Goal: Task Accomplishment & Management: Complete application form

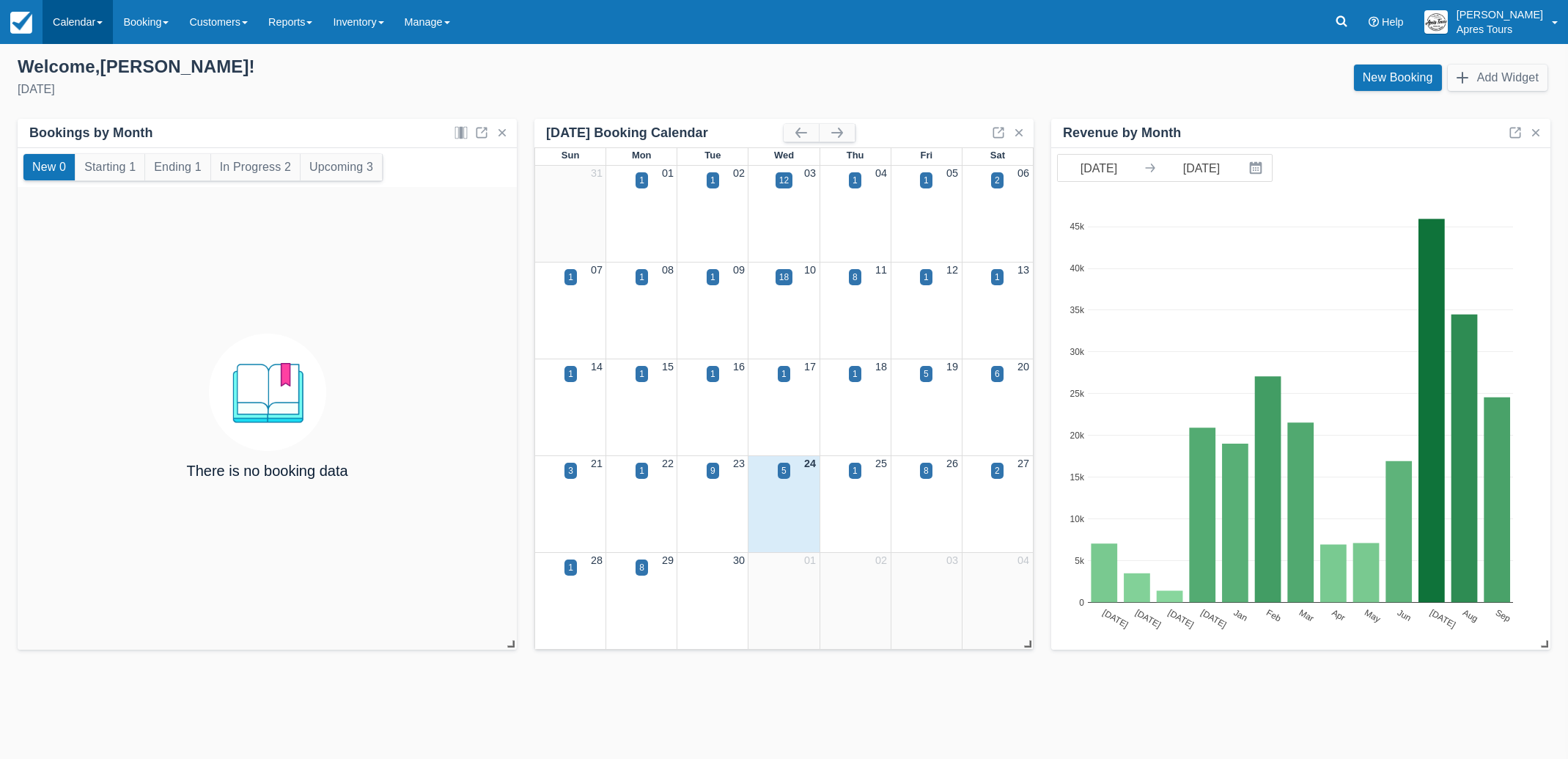
click at [91, 25] on link "Calendar" at bounding box center [78, 22] width 71 height 44
click at [71, 140] on link "Month" at bounding box center [101, 139] width 116 height 31
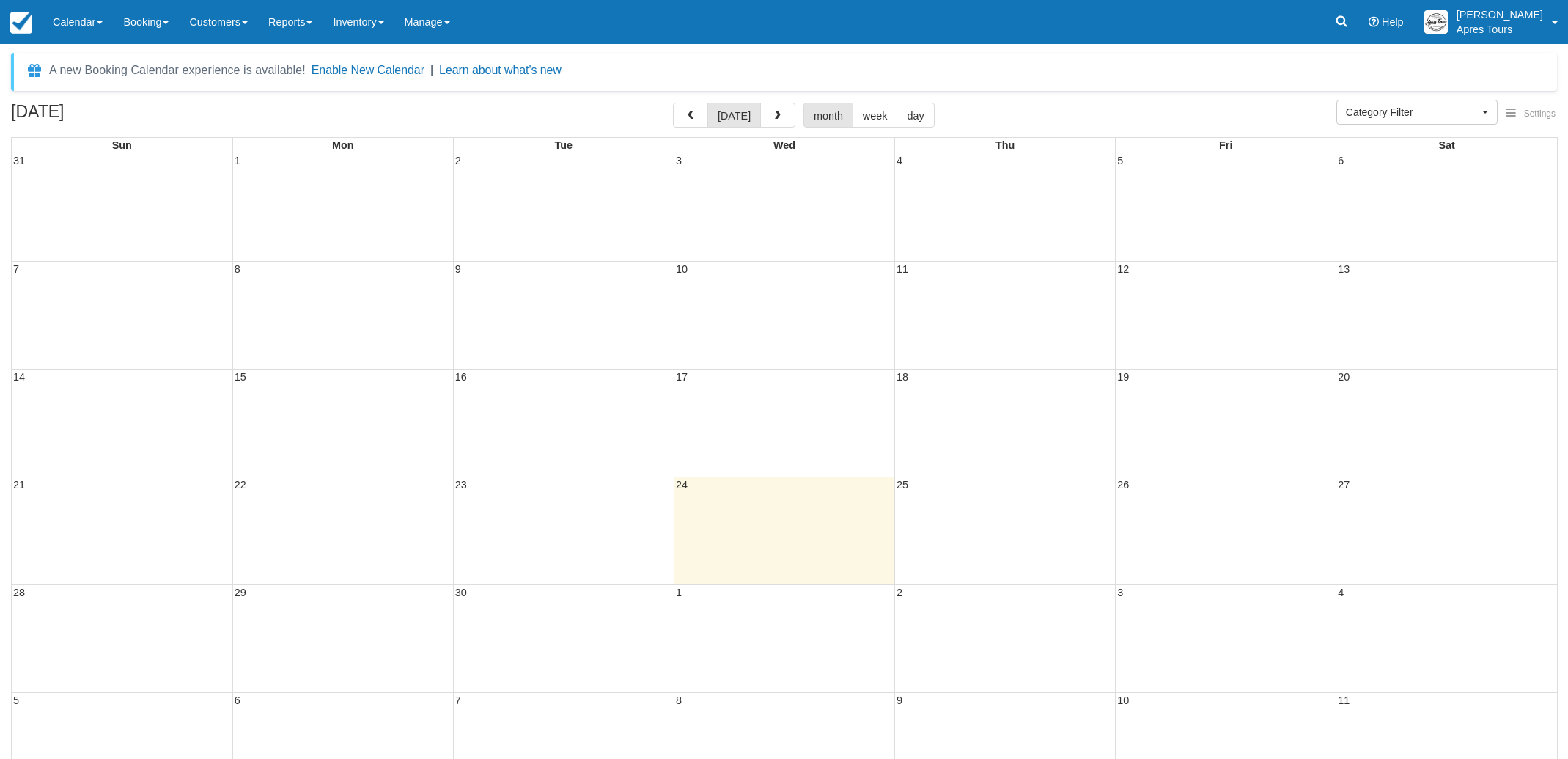
select select
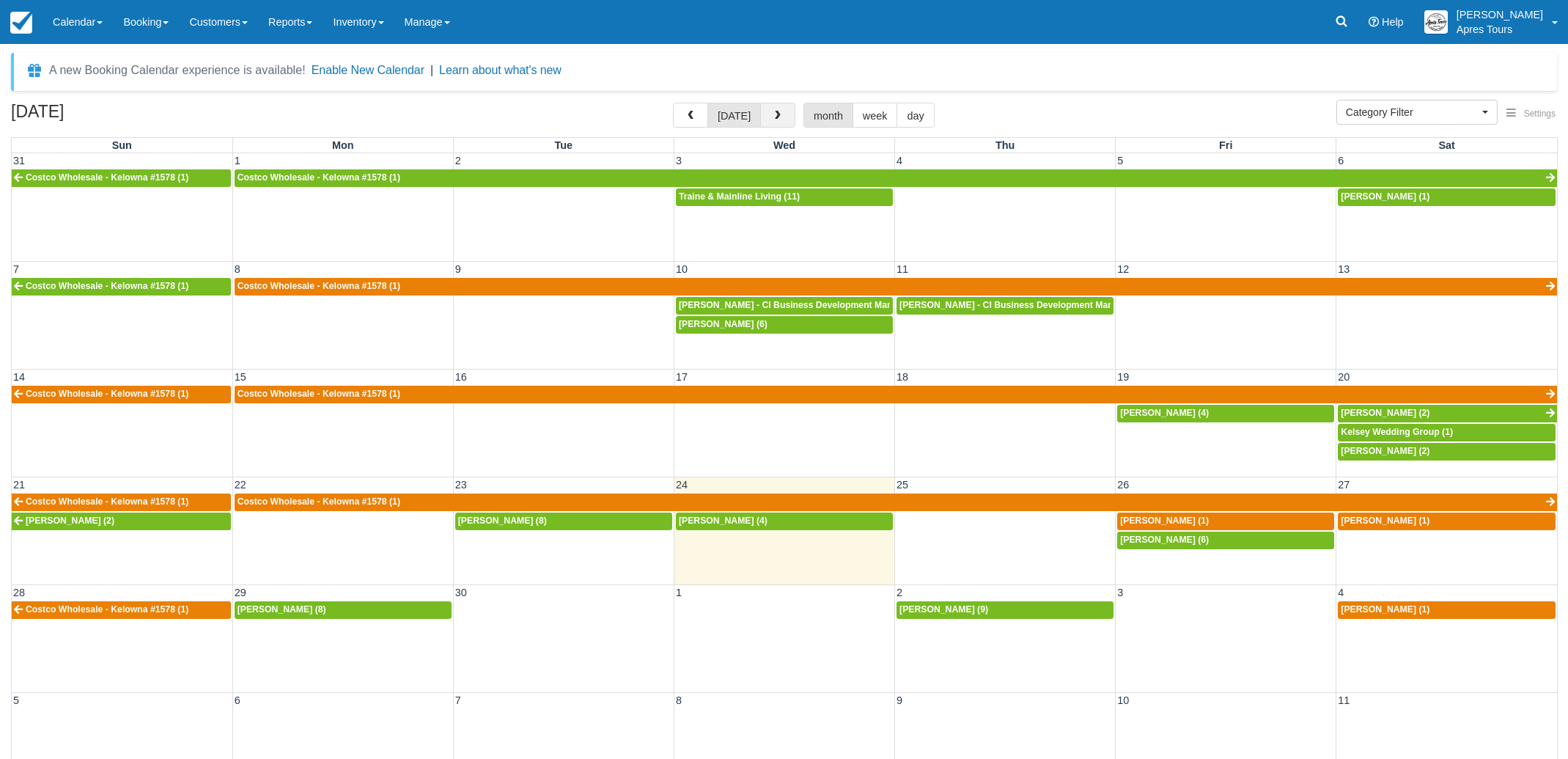
click at [773, 113] on span "button" at bounding box center [778, 116] width 11 height 11
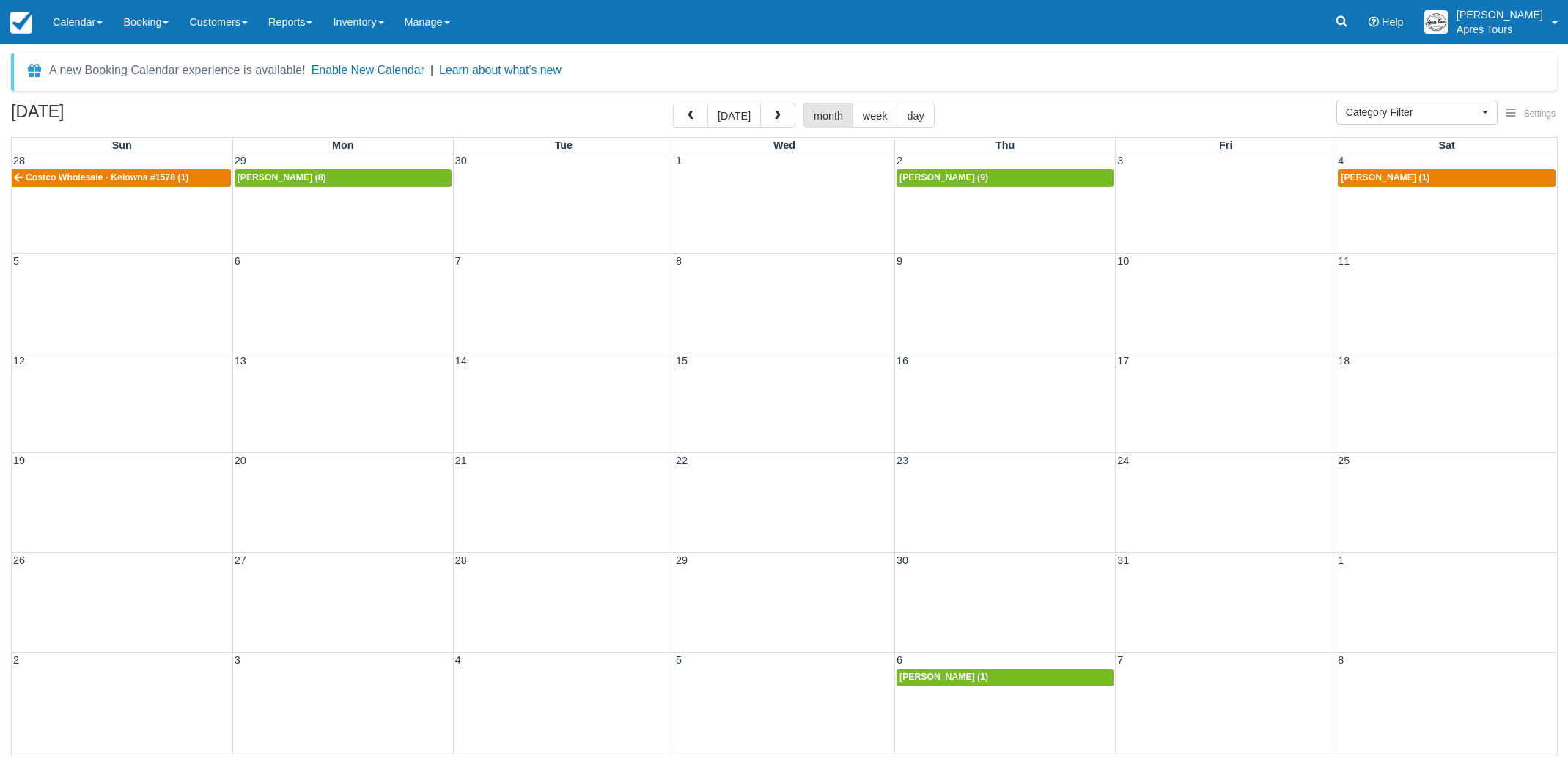
click at [1470, 405] on div "12 13 14 15 16 17 18" at bounding box center [784, 402] width 1545 height 100
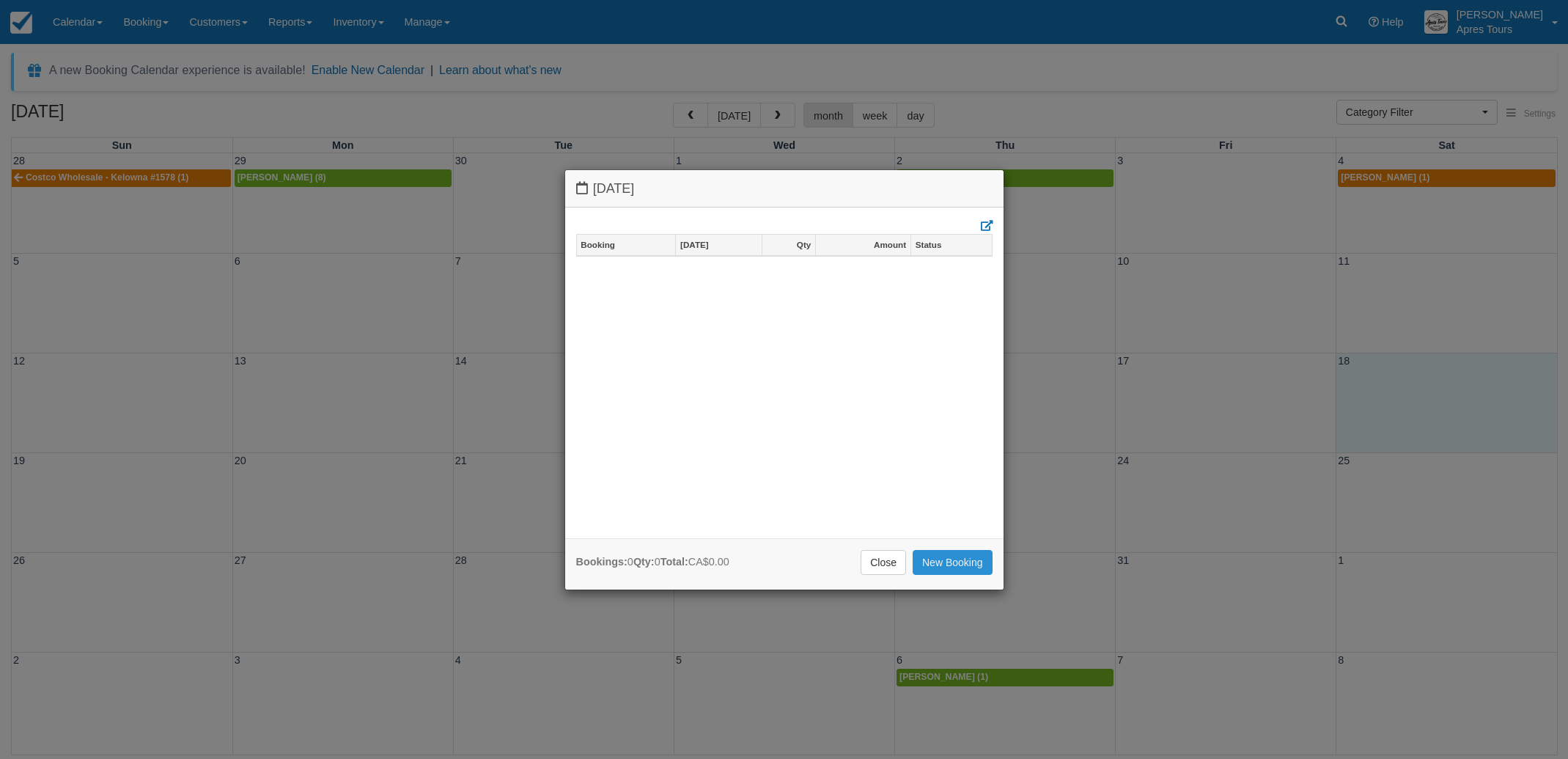
click at [956, 564] on link "New Booking" at bounding box center [952, 562] width 80 height 25
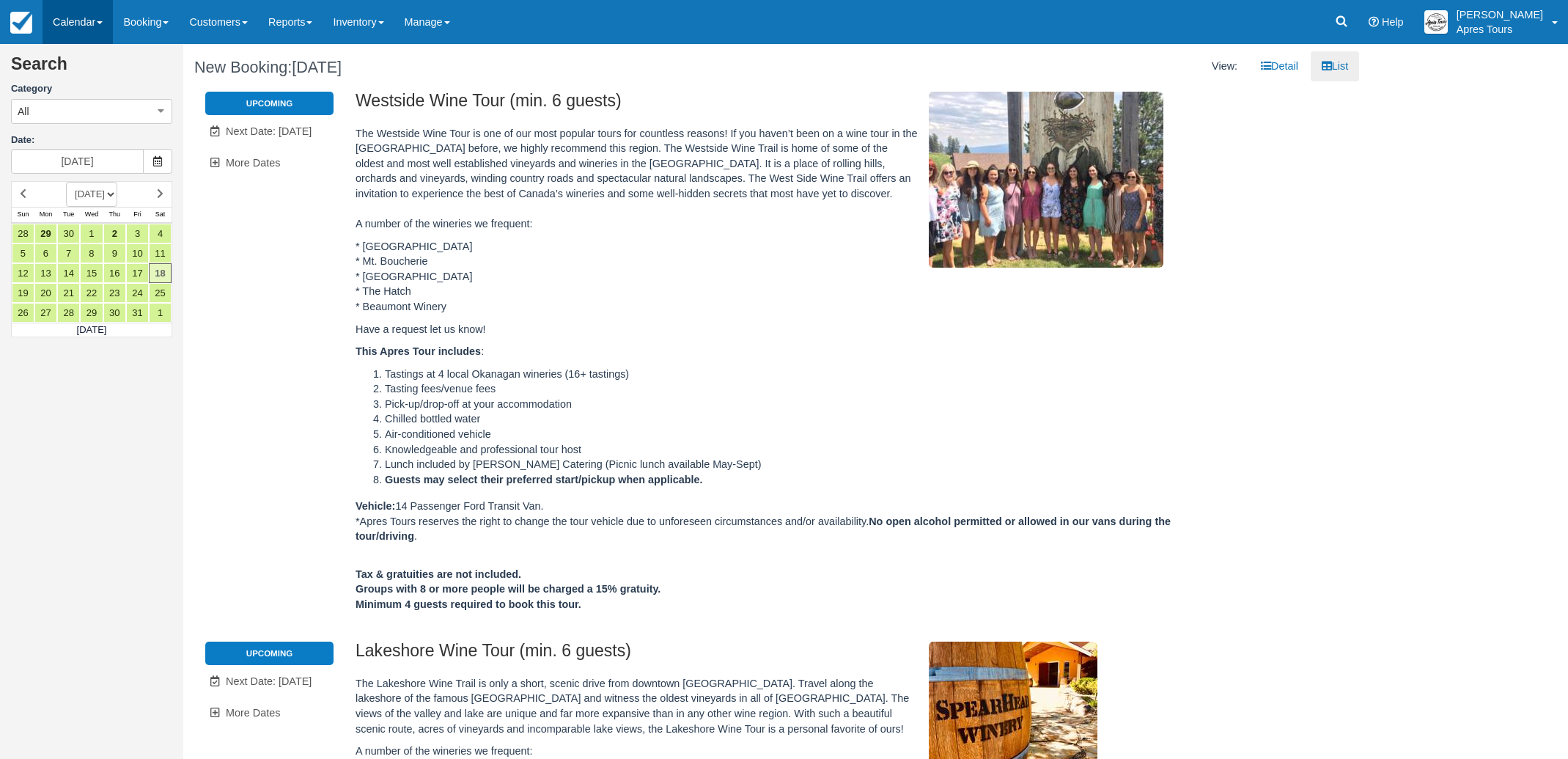
click at [67, 25] on link "Calendar" at bounding box center [78, 22] width 71 height 44
click at [77, 95] on link "Inventory" at bounding box center [101, 95] width 116 height 32
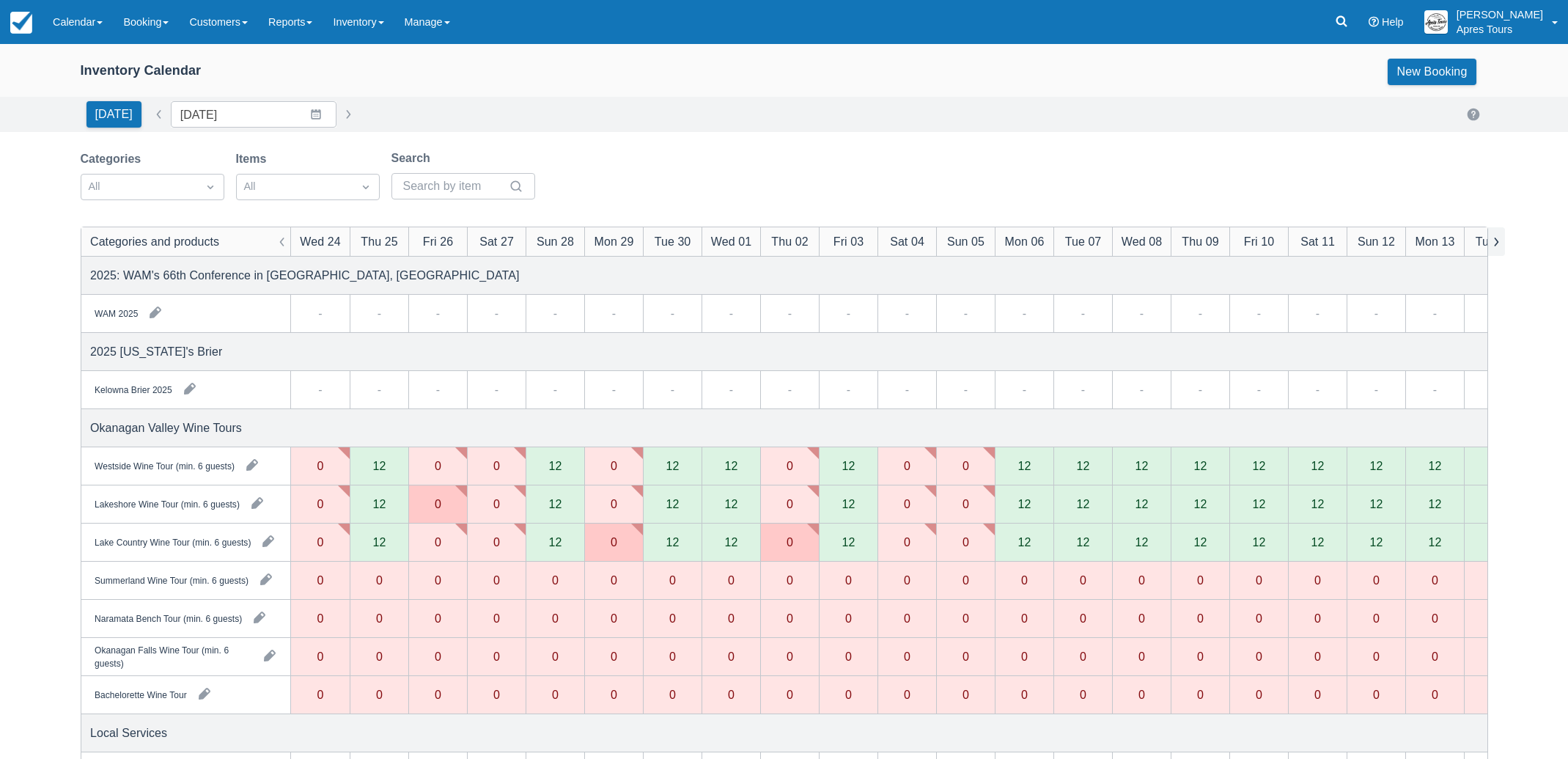
click at [1501, 239] on button "button" at bounding box center [1497, 242] width 18 height 28
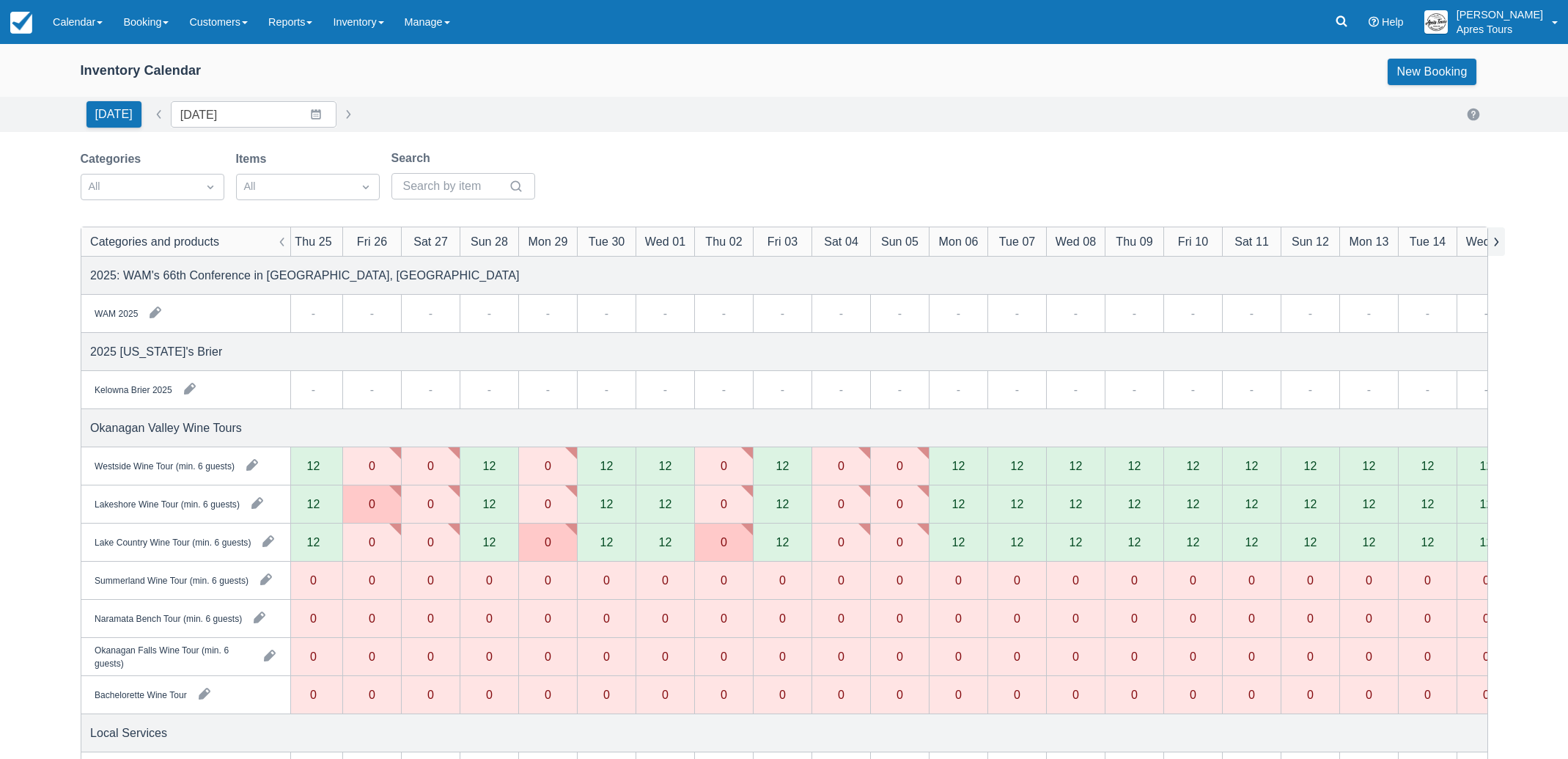
click at [1501, 239] on button "button" at bounding box center [1497, 242] width 18 height 28
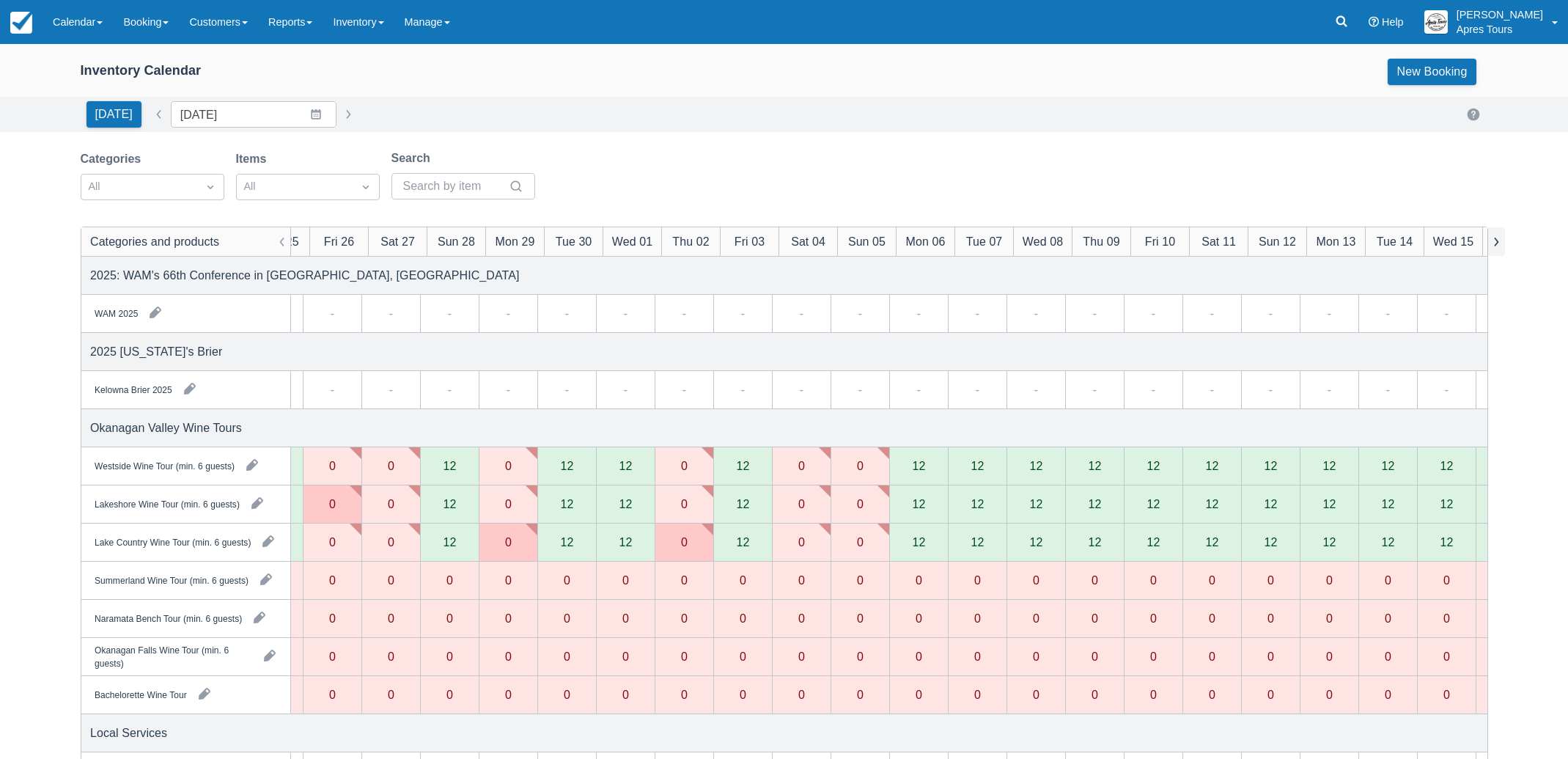
click at [1501, 239] on button "button" at bounding box center [1497, 242] width 18 height 28
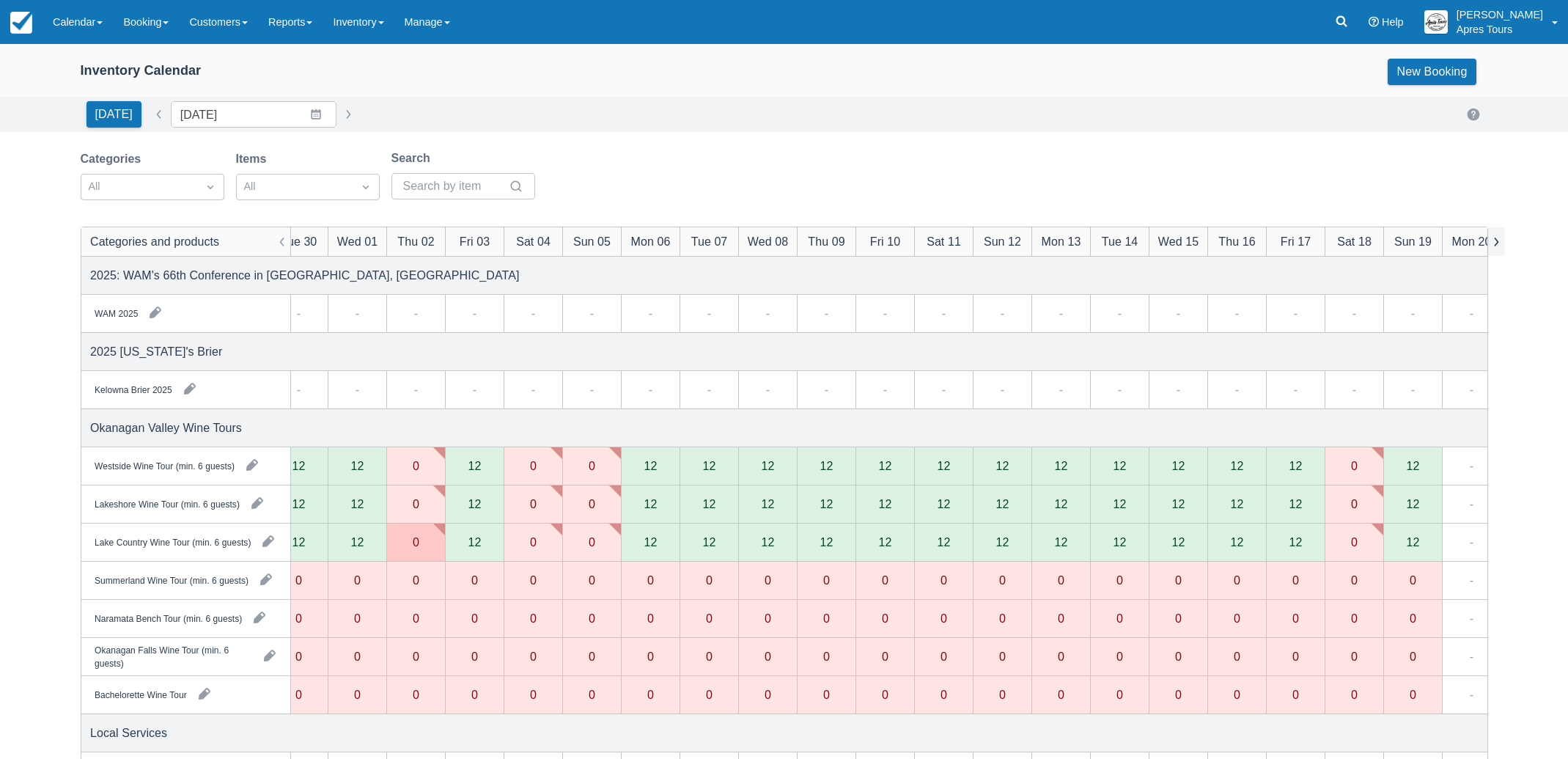
click at [1501, 239] on button "button" at bounding box center [1497, 242] width 18 height 28
click at [1352, 465] on div "0" at bounding box center [1354, 465] width 6 height 11
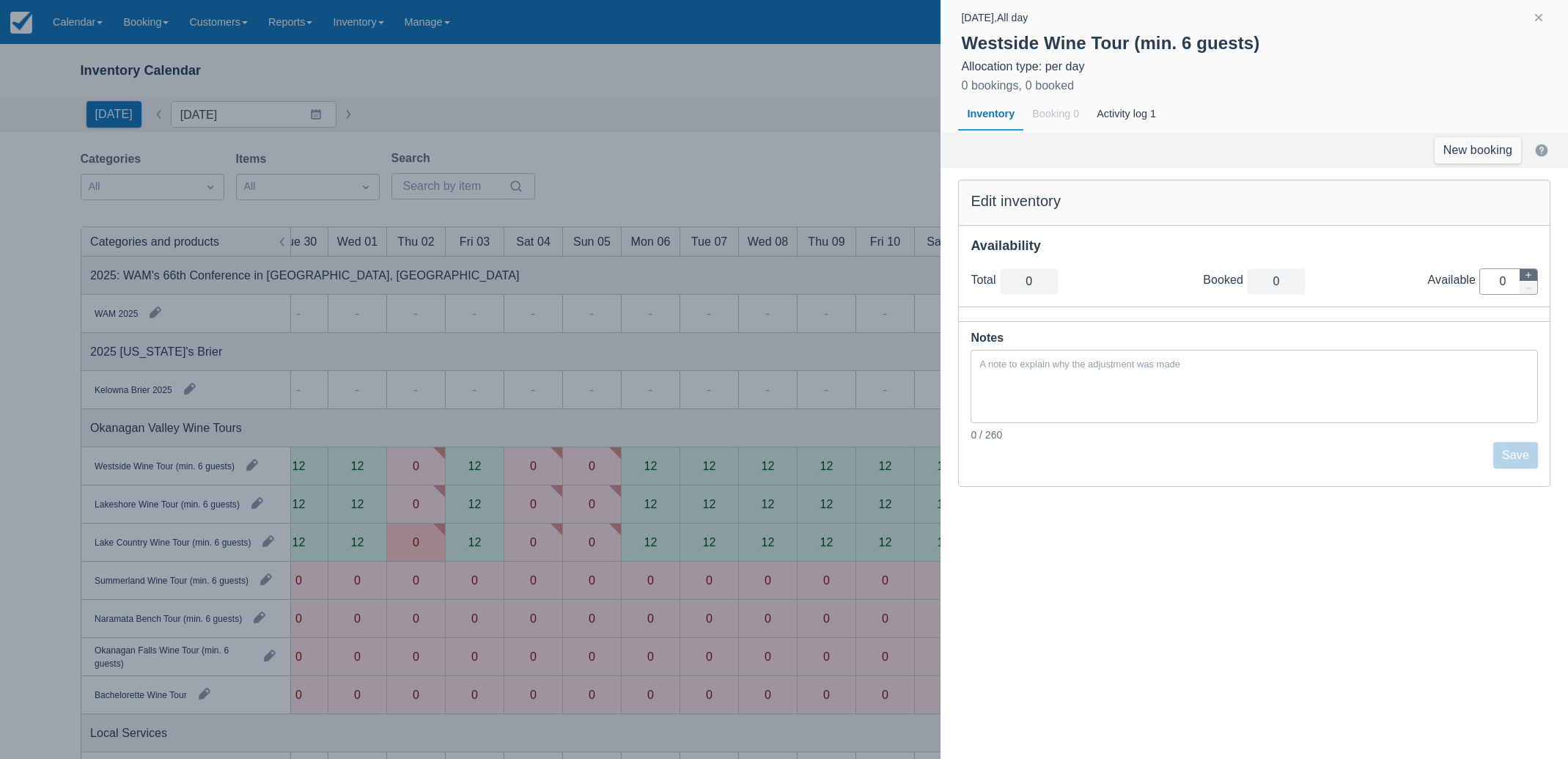
click at [1527, 275] on icon "button" at bounding box center [1528, 275] width 9 height 9
type input "1"
click at [1527, 275] on icon "button" at bounding box center [1528, 275] width 9 height 9
type input "2"
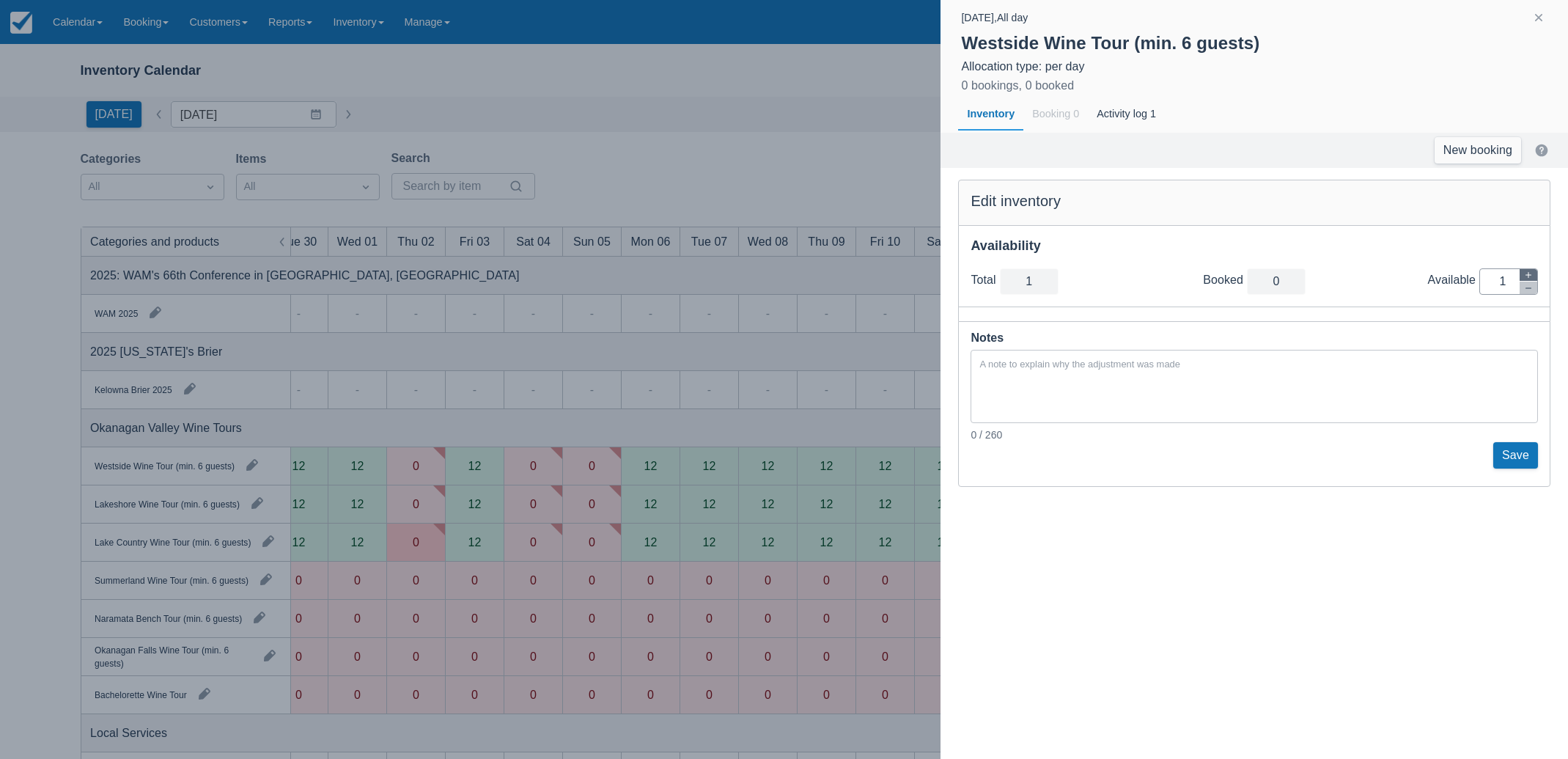
type input "2"
click at [1527, 275] on icon "button" at bounding box center [1528, 275] width 9 height 9
type input "3"
click at [1527, 275] on icon "button" at bounding box center [1528, 275] width 9 height 9
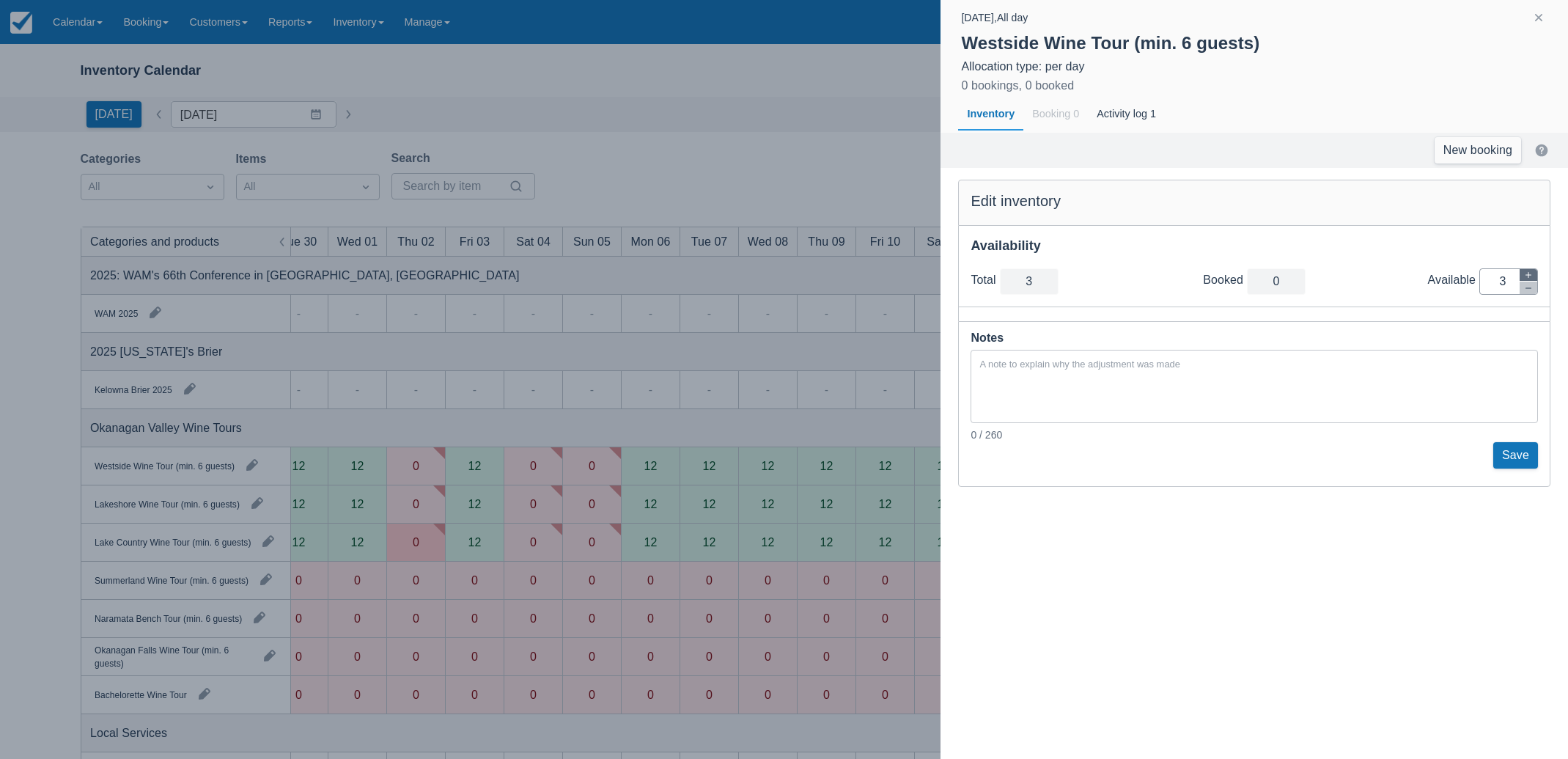
type input "4"
click at [1527, 275] on icon "button" at bounding box center [1528, 275] width 9 height 9
type input "5"
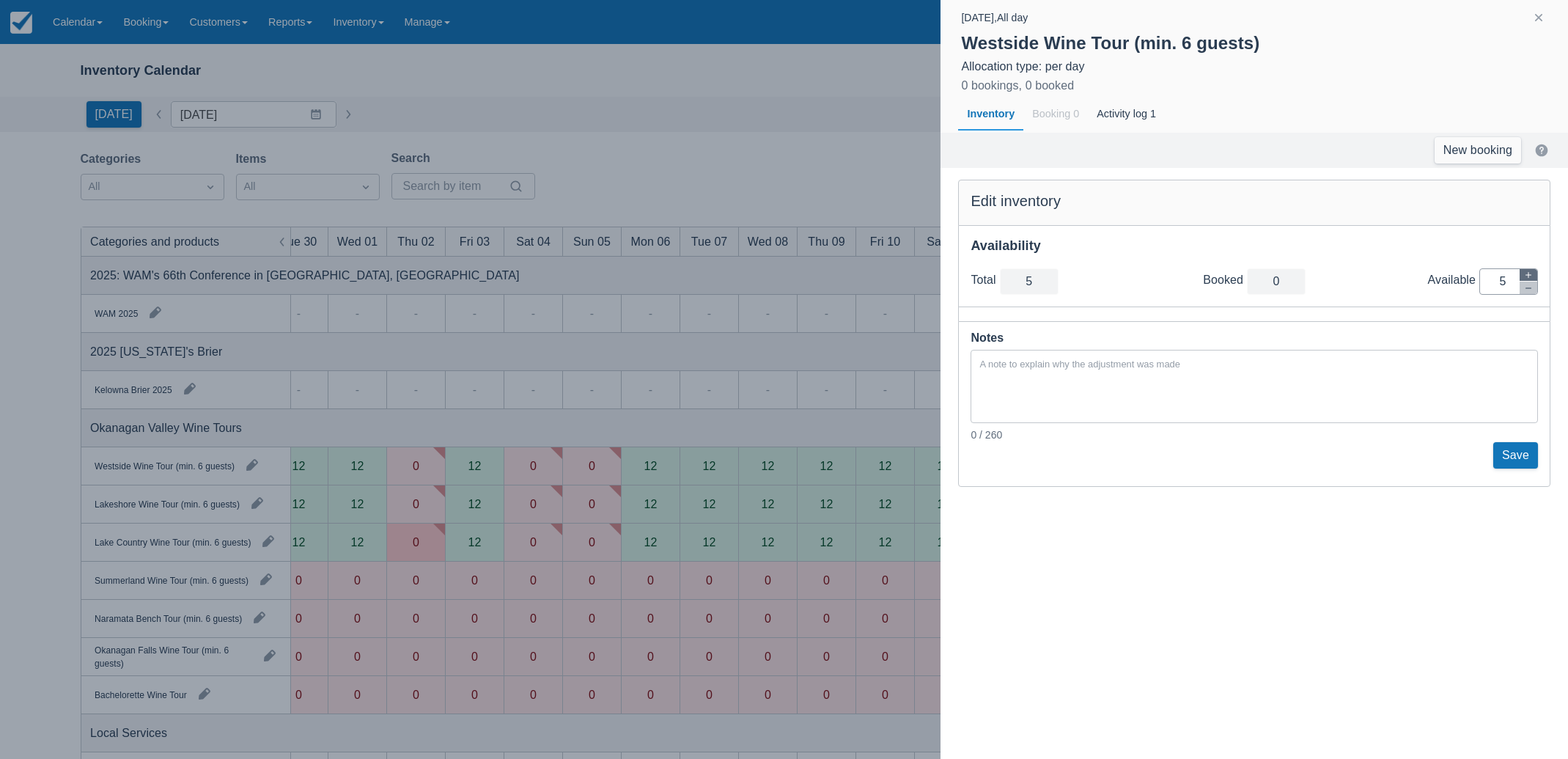
click at [1527, 275] on icon "button" at bounding box center [1528, 275] width 9 height 9
type input "6"
click at [1513, 456] on button "Save" at bounding box center [1515, 455] width 45 height 26
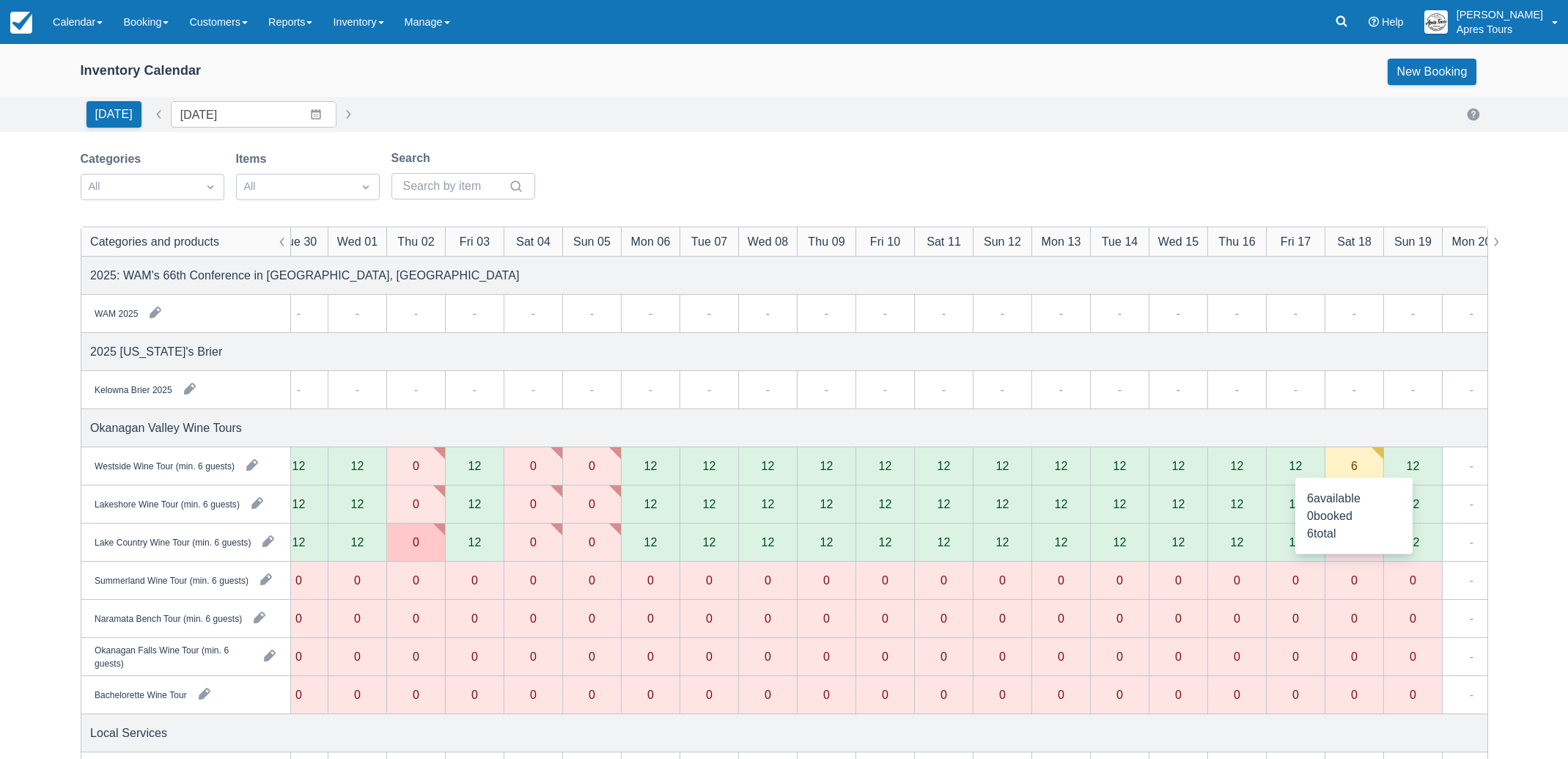
click at [1347, 465] on div "6" at bounding box center [1354, 466] width 58 height 38
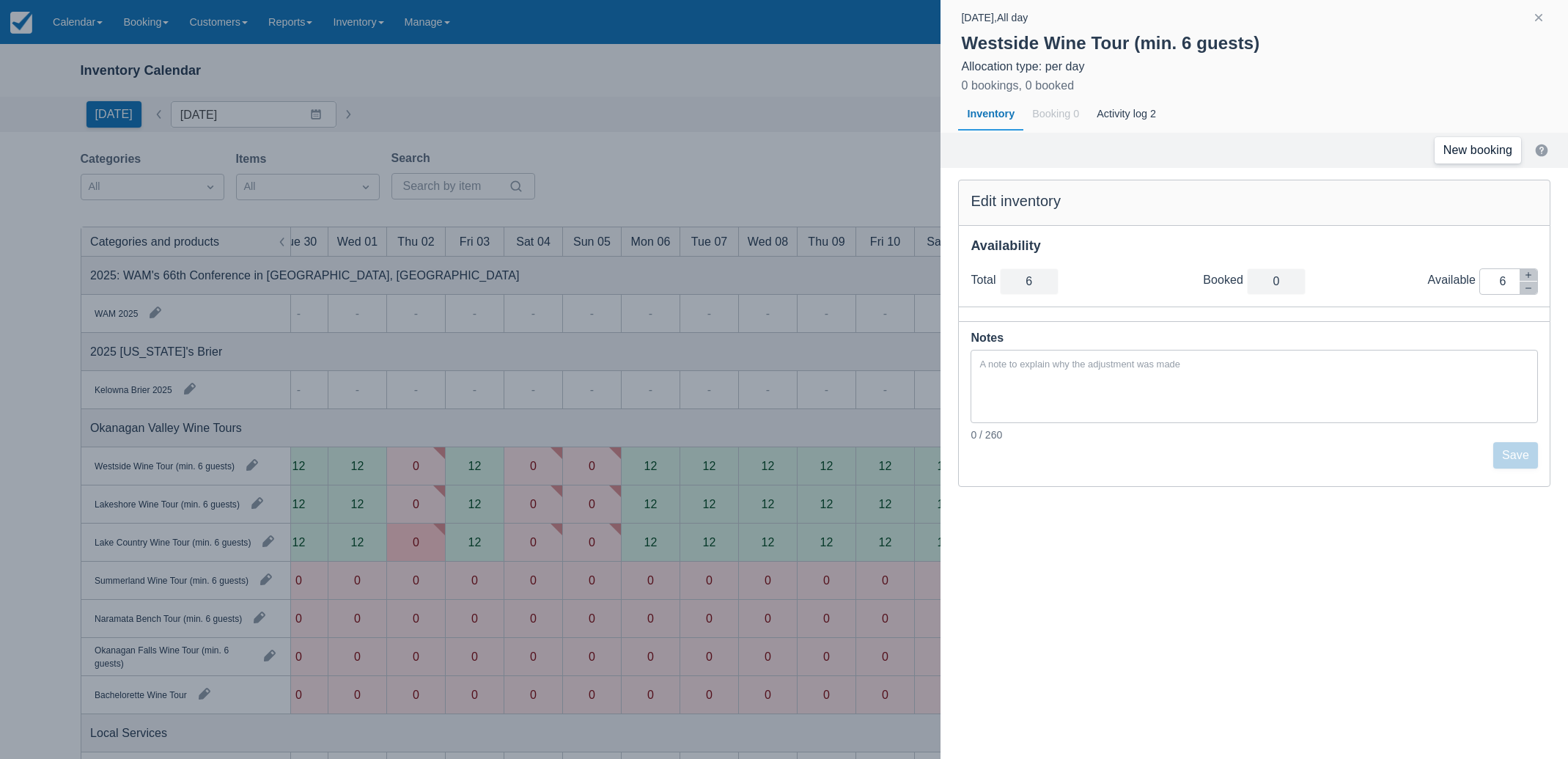
click at [1457, 148] on link "New booking" at bounding box center [1478, 150] width 86 height 26
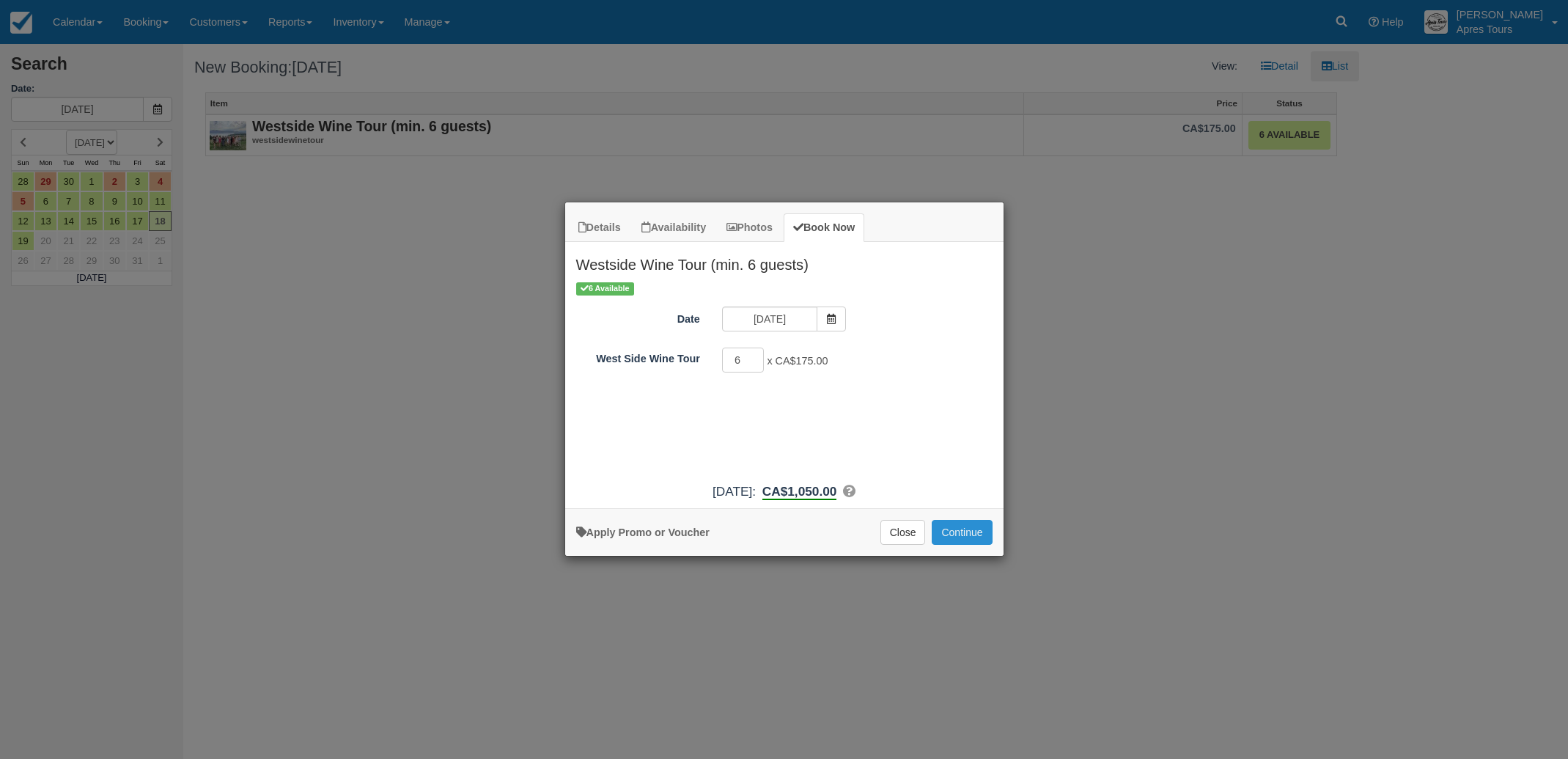
click at [967, 528] on button "Continue" at bounding box center [962, 532] width 60 height 25
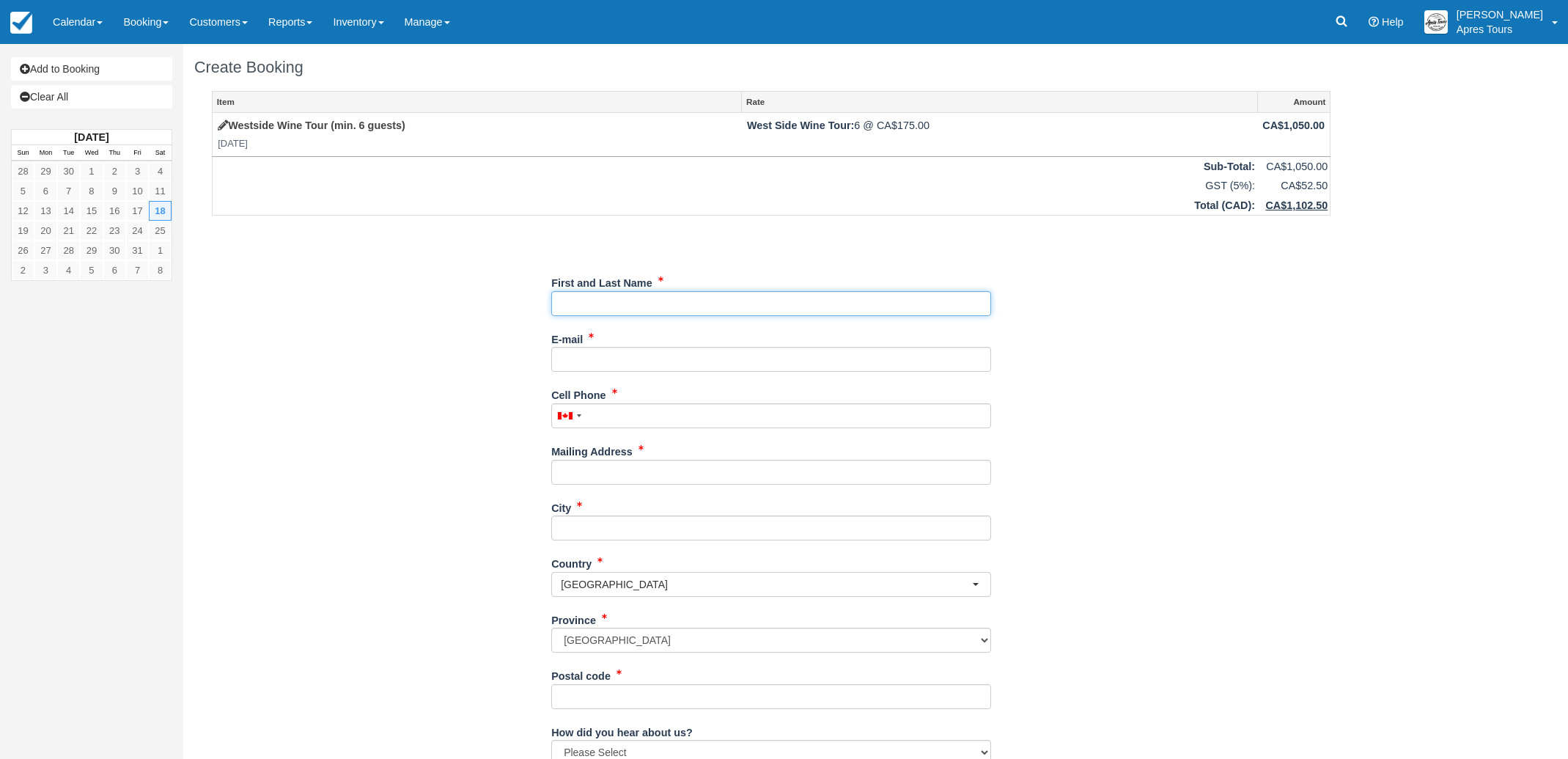
click at [667, 304] on input "First and Last Name" at bounding box center [771, 304] width 439 height 25
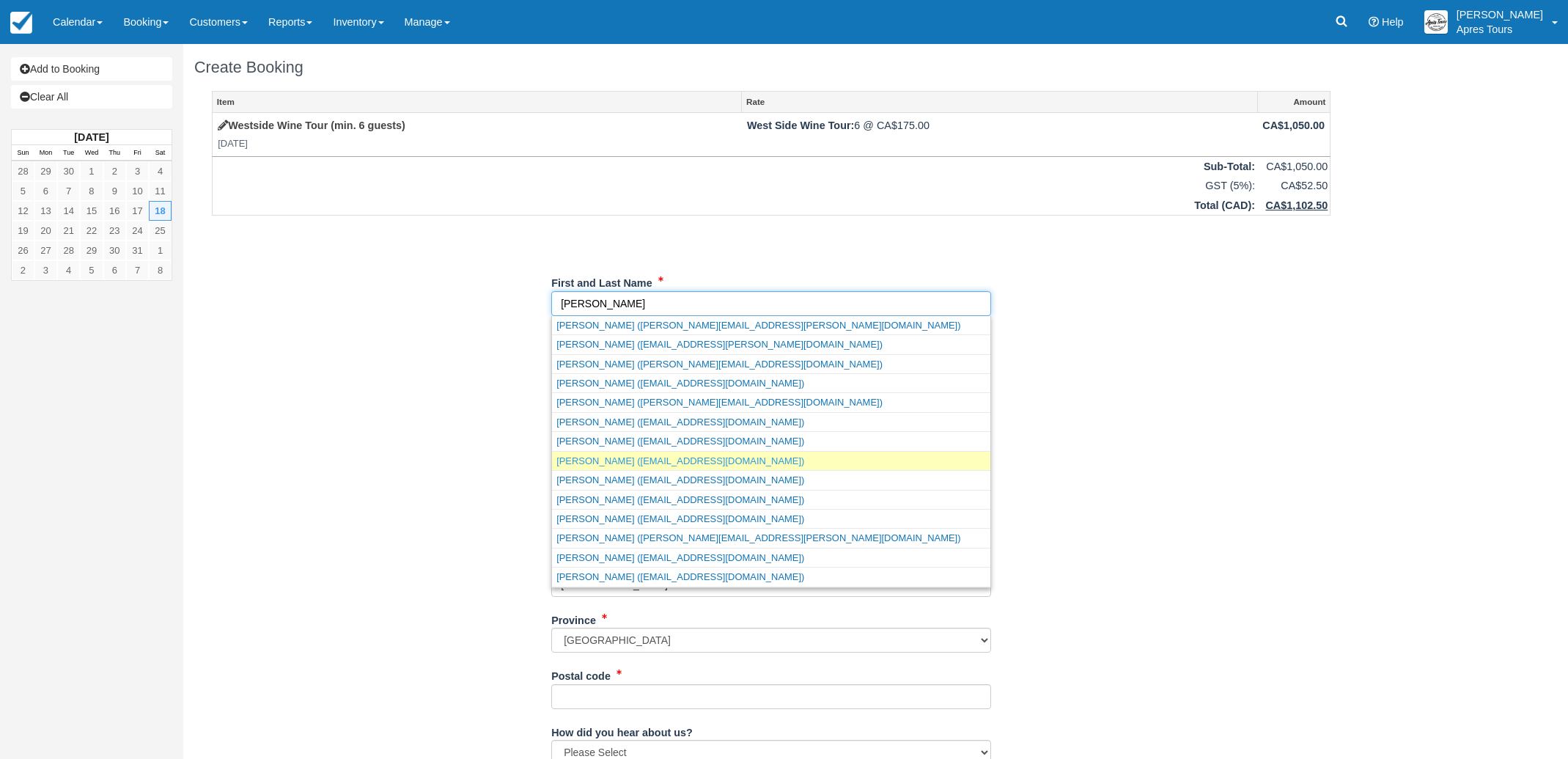
click at [614, 464] on link "[PERSON_NAME] ([EMAIL_ADDRESS][DOMAIN_NAME])" at bounding box center [771, 461] width 439 height 19
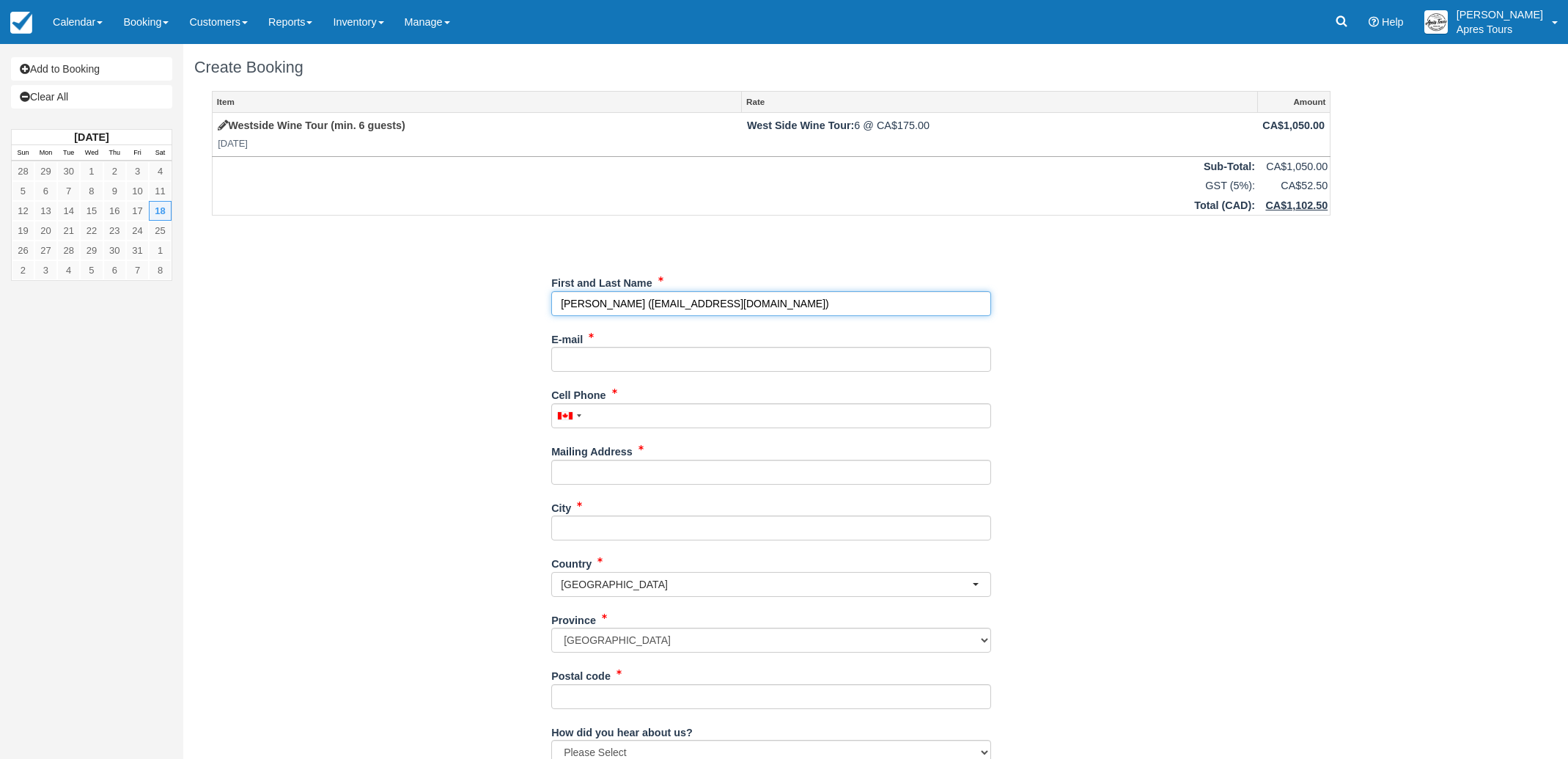
type input "[PERSON_NAME]"
type input "[EMAIL_ADDRESS][DOMAIN_NAME]"
type input "[PHONE_NUMBER]"
type input "123 St"
type input "Quesnel"
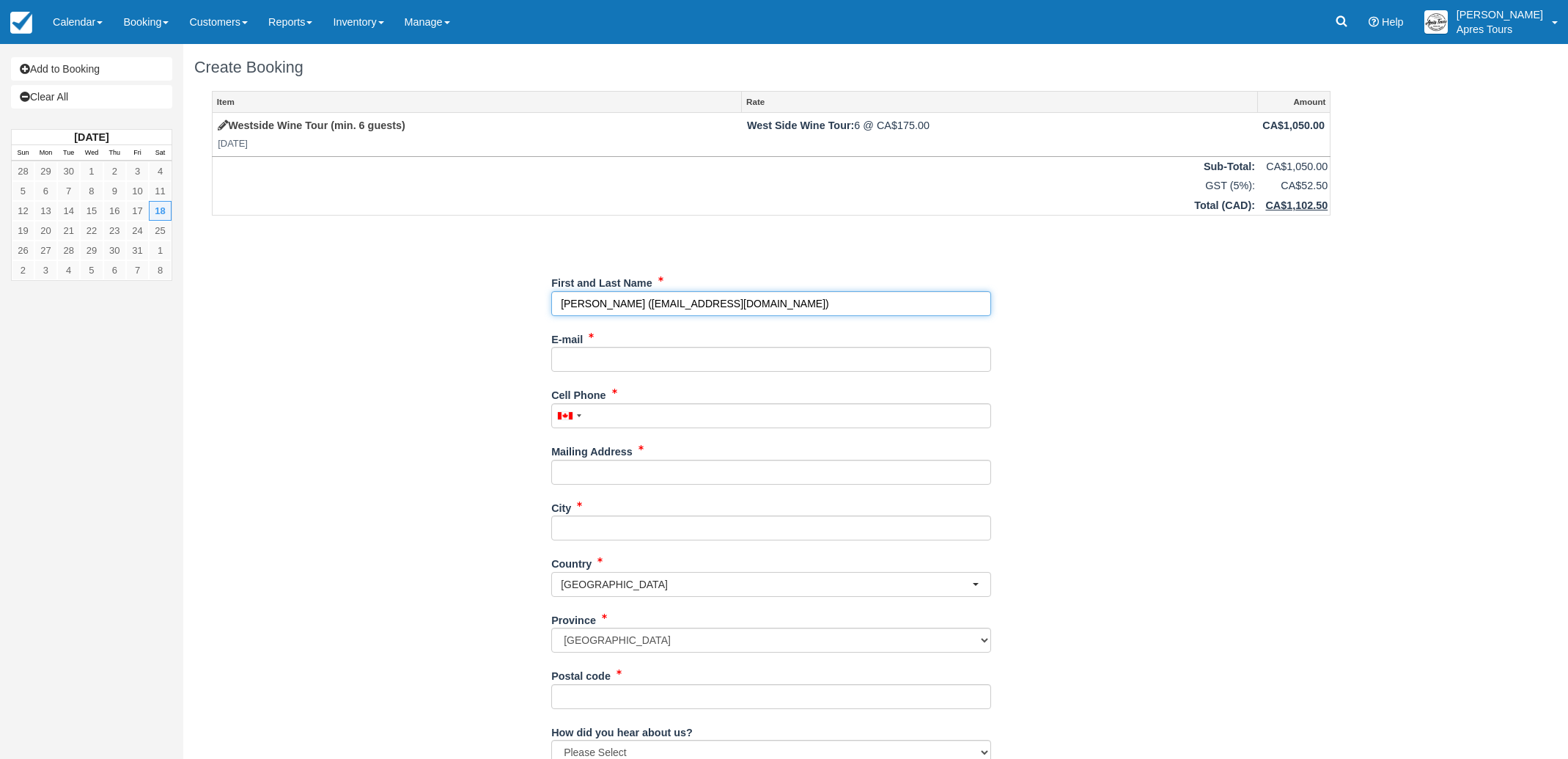
type input "V1W 1A3"
select select "BC"
type input "[PERSON_NAME]"
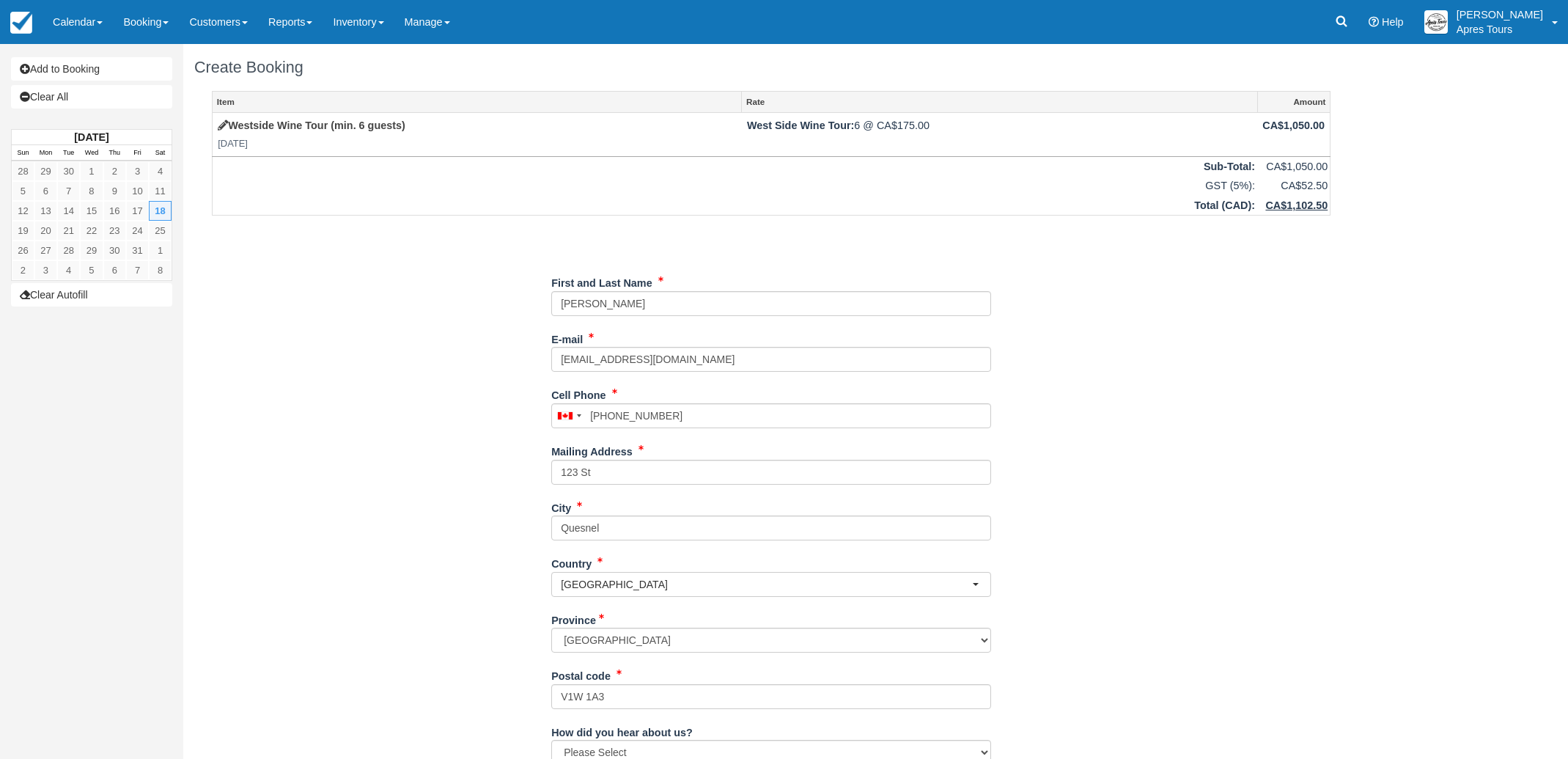
click at [386, 472] on div "Item Rate Amount Westside Wine Tour (min. 6 guests) Sat Oct 18, 2025 West Side …" at bounding box center [771, 486] width 1154 height 791
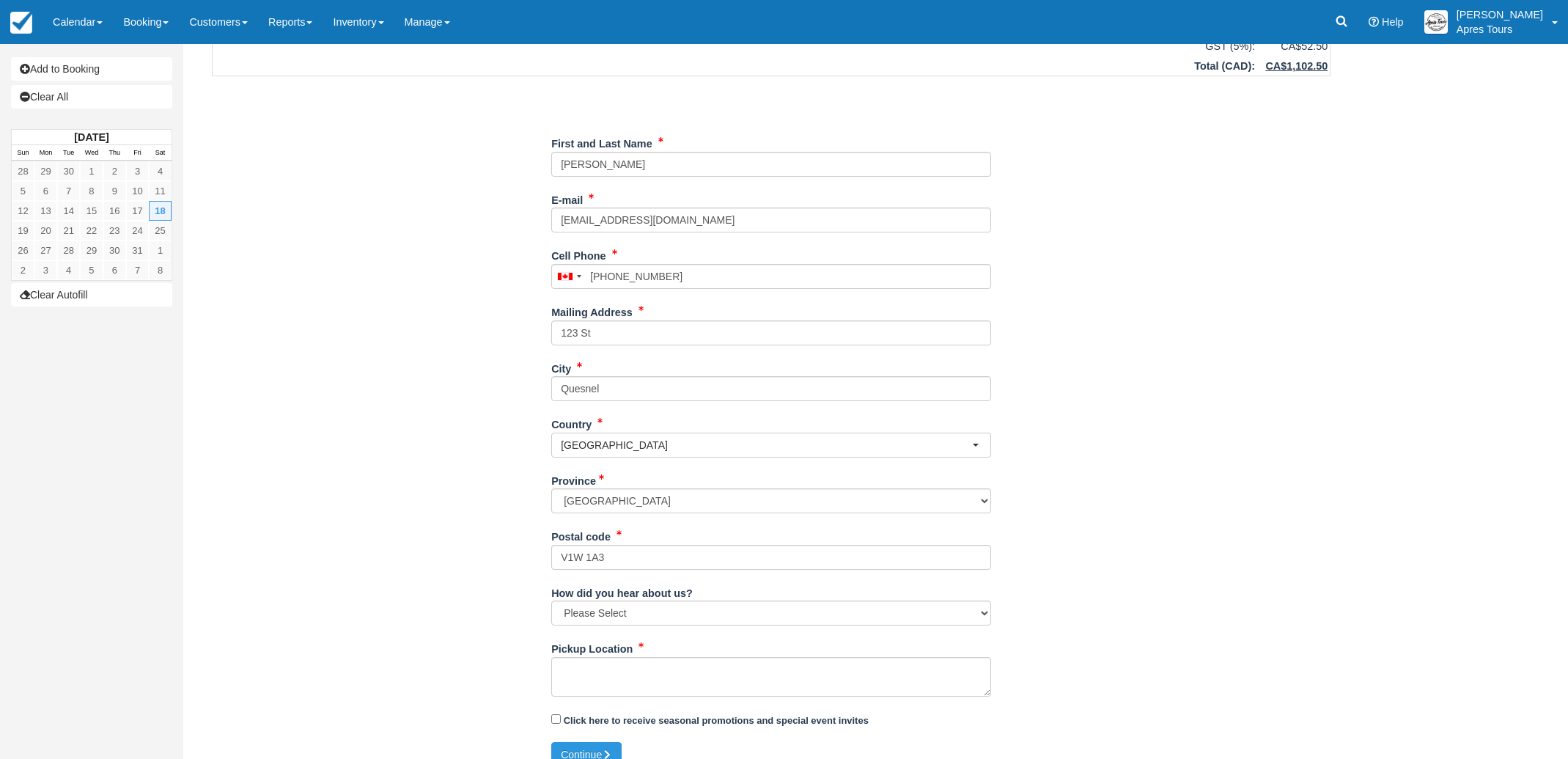
scroll to position [158, 0]
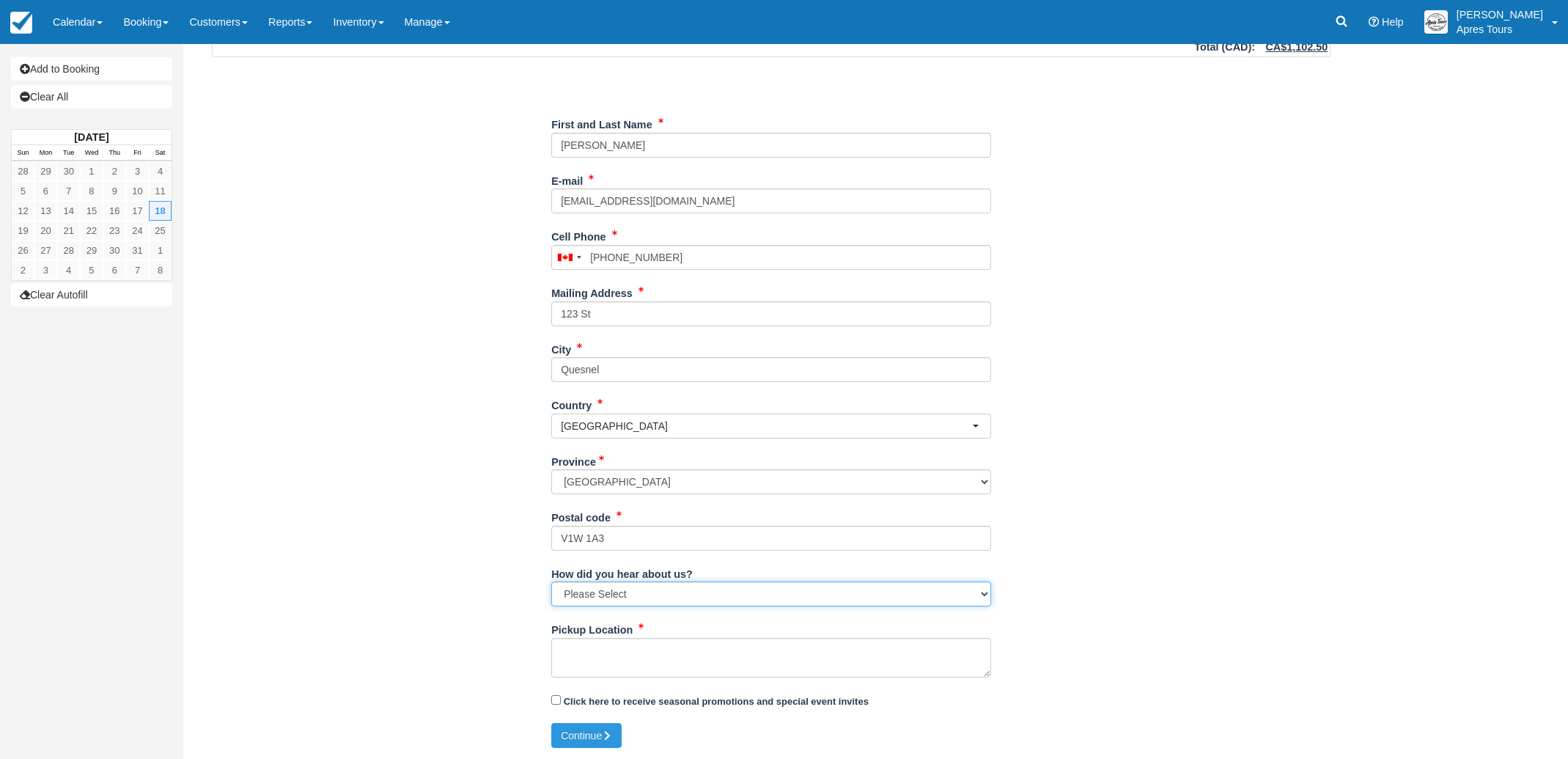
click at [703, 597] on select "Please Select Social Media Google Trip Advisor Referral - Friends/Family Repeat…" at bounding box center [771, 594] width 439 height 25
select select "Repeat Guest"
click at [551, 582] on select "Please Select Social Media Google Trip Advisor Referral - Friends/Family Repeat…" at bounding box center [771, 594] width 439 height 25
click at [668, 656] on textarea "Pickup Location" at bounding box center [771, 658] width 439 height 40
type textarea "11735 Ok Centre Rd W - Lake Country"
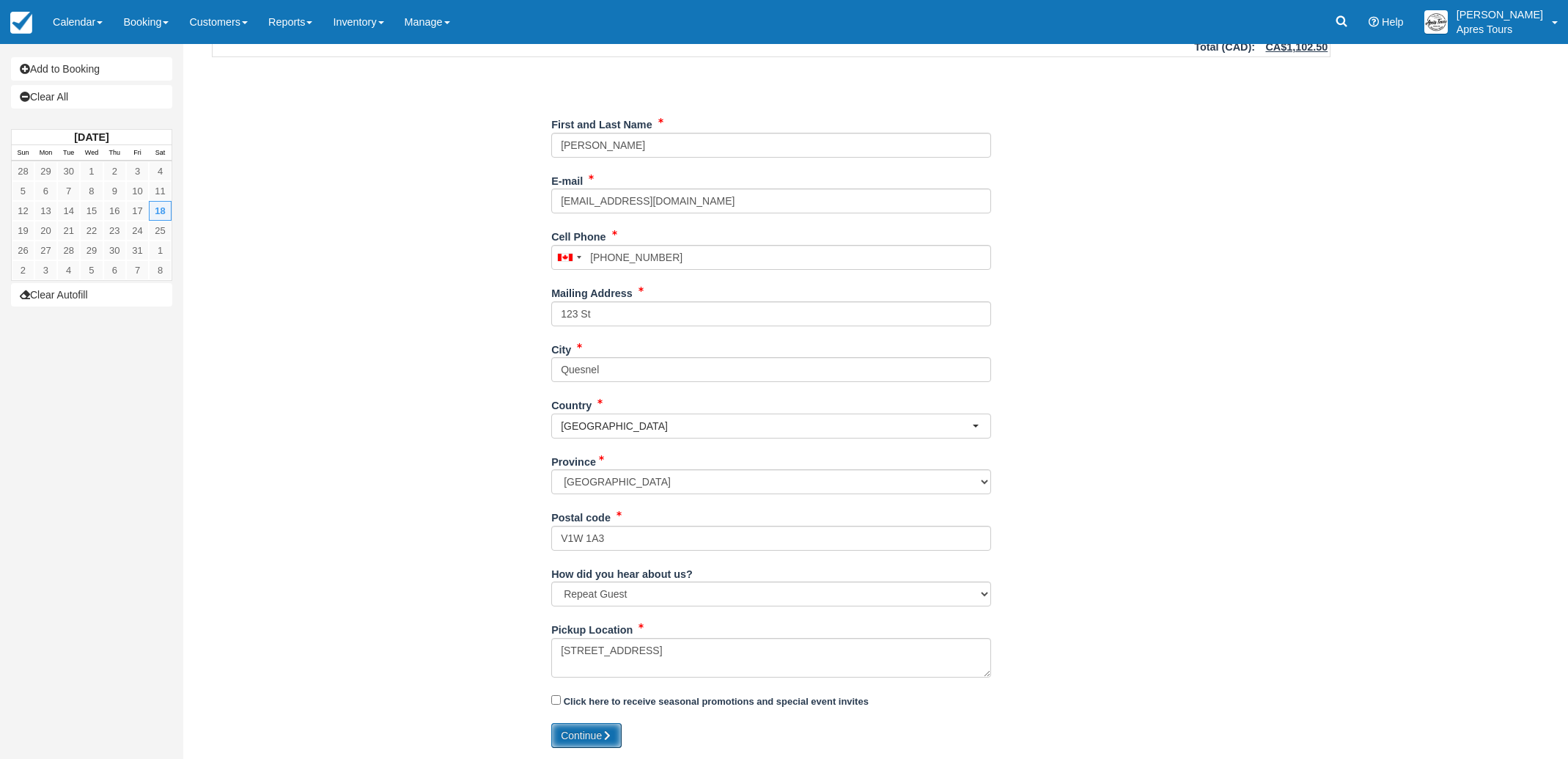
click at [592, 730] on button "Continue" at bounding box center [587, 735] width 71 height 25
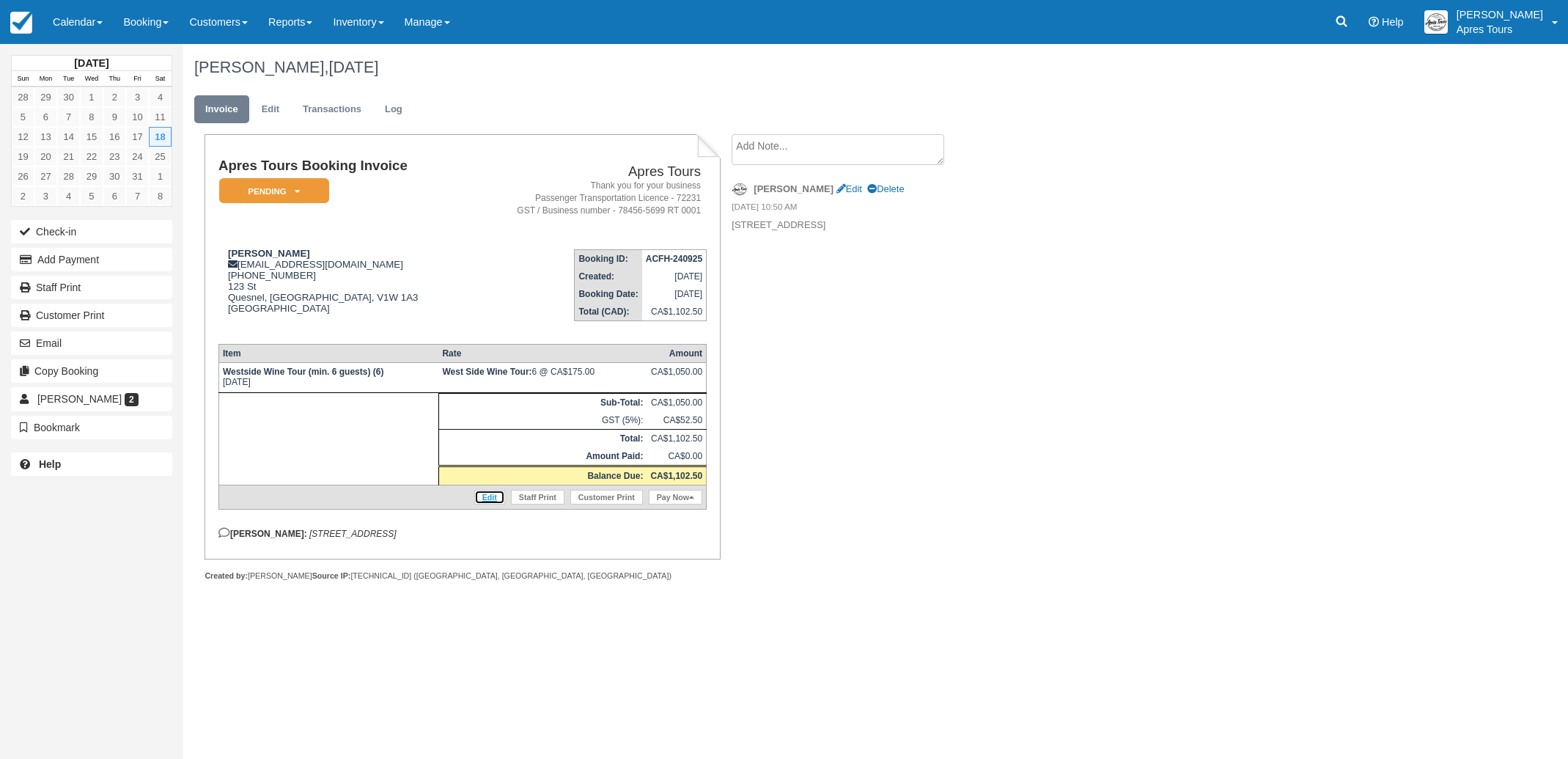
click at [488, 505] on link "Edit" at bounding box center [490, 497] width 31 height 15
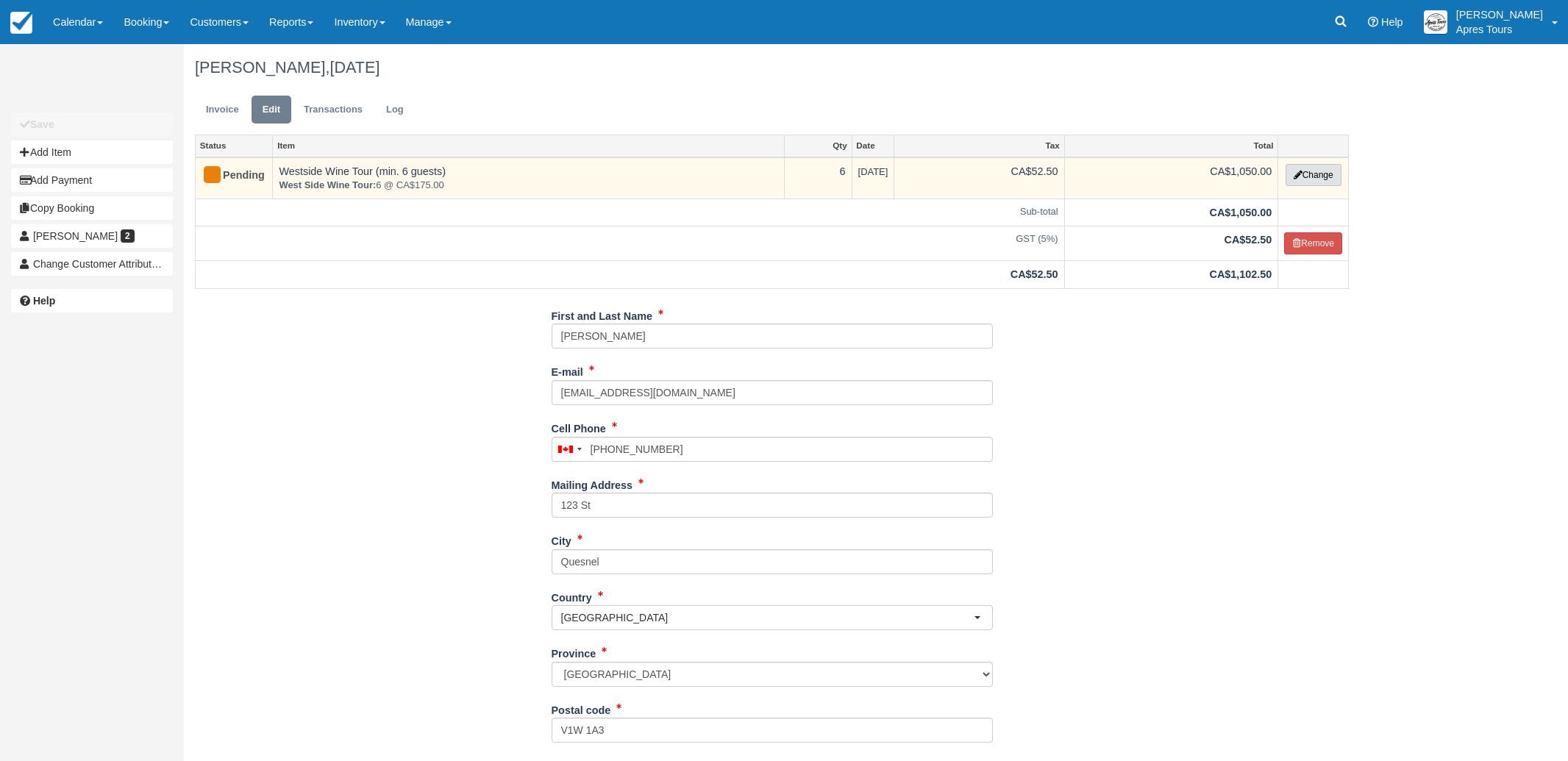
click at [1309, 180] on button "Change" at bounding box center [1313, 174] width 56 height 22
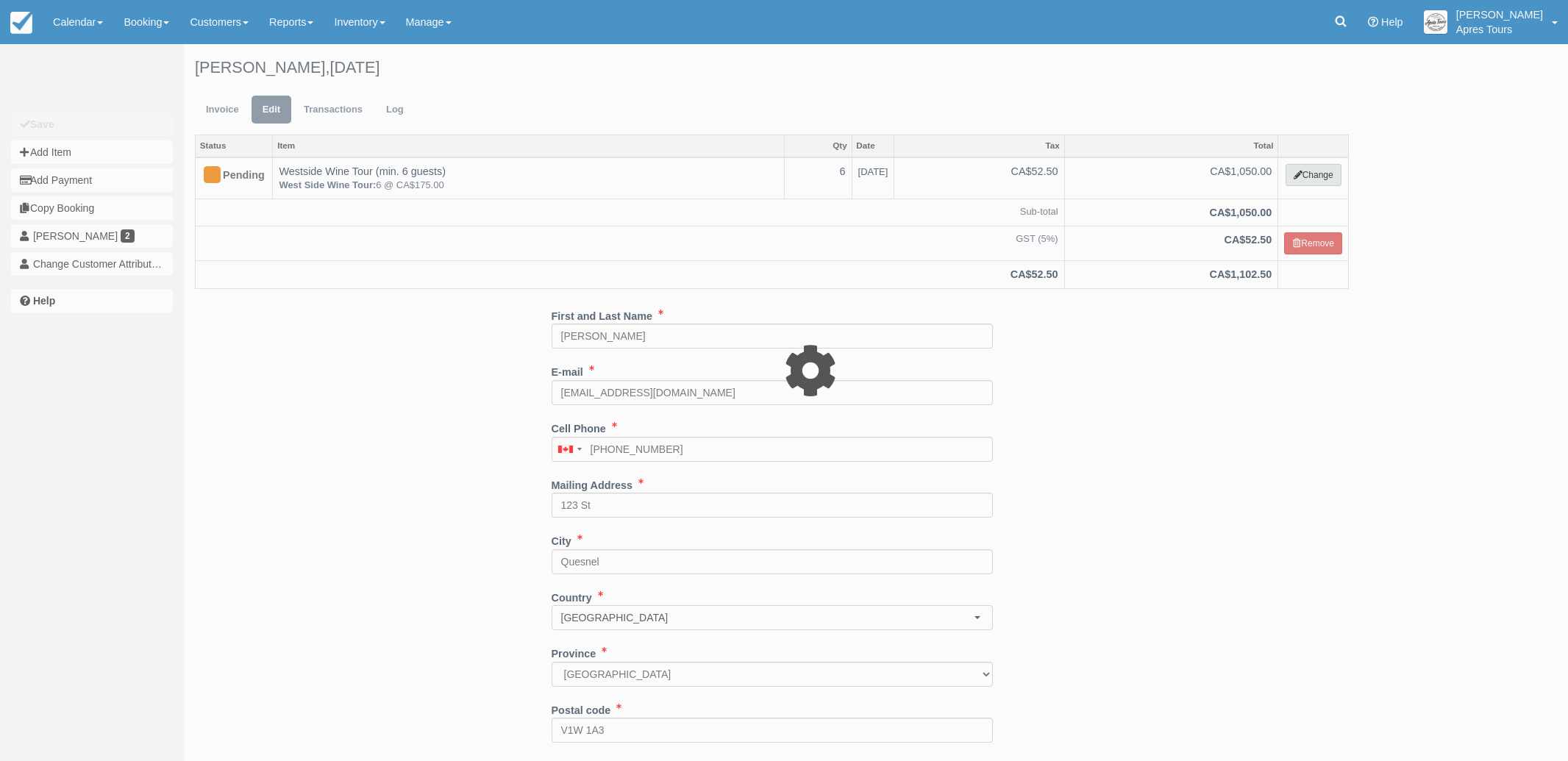
select select "2"
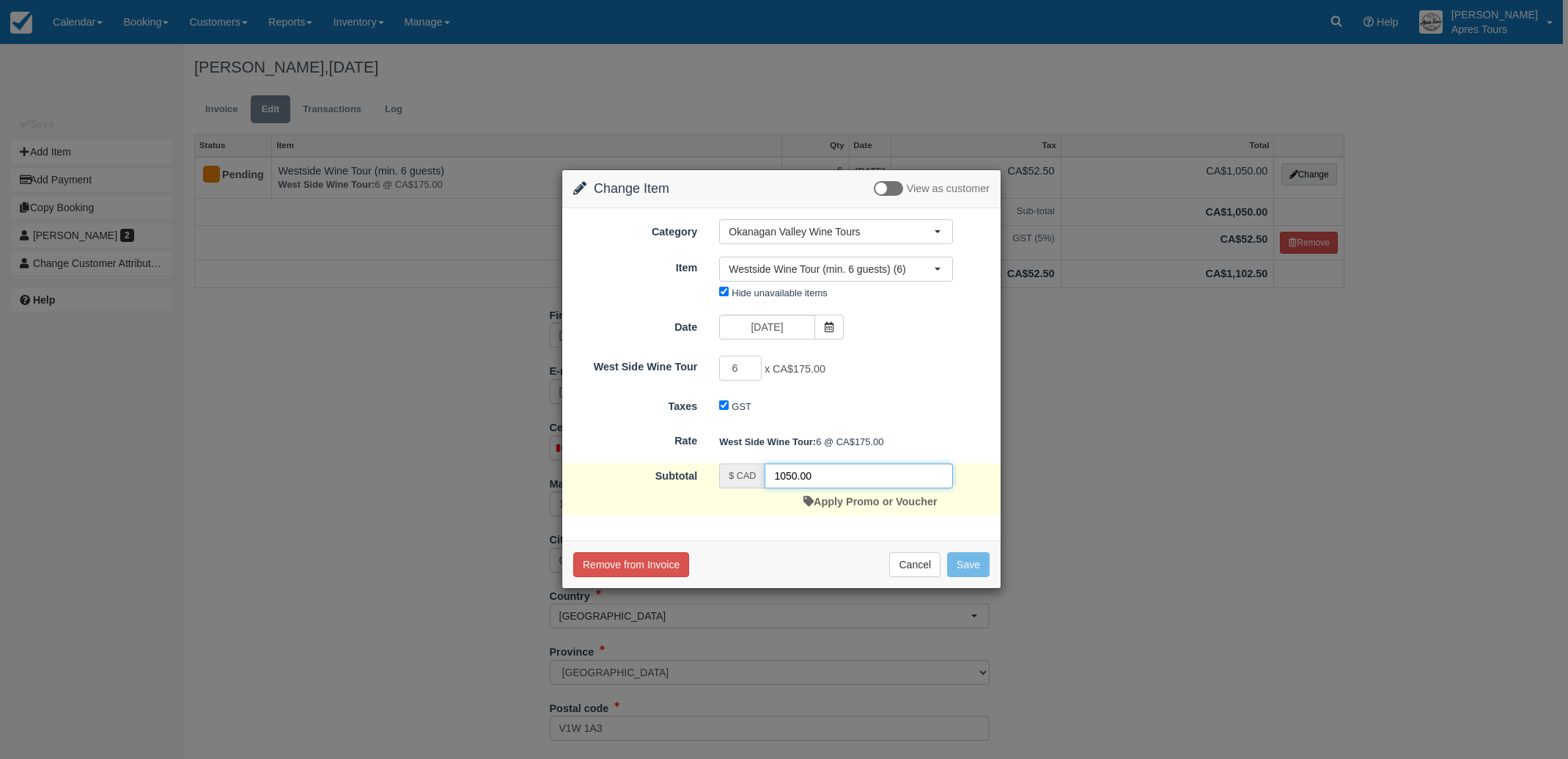
click at [790, 475] on input "1050.00" at bounding box center [859, 476] width 189 height 25
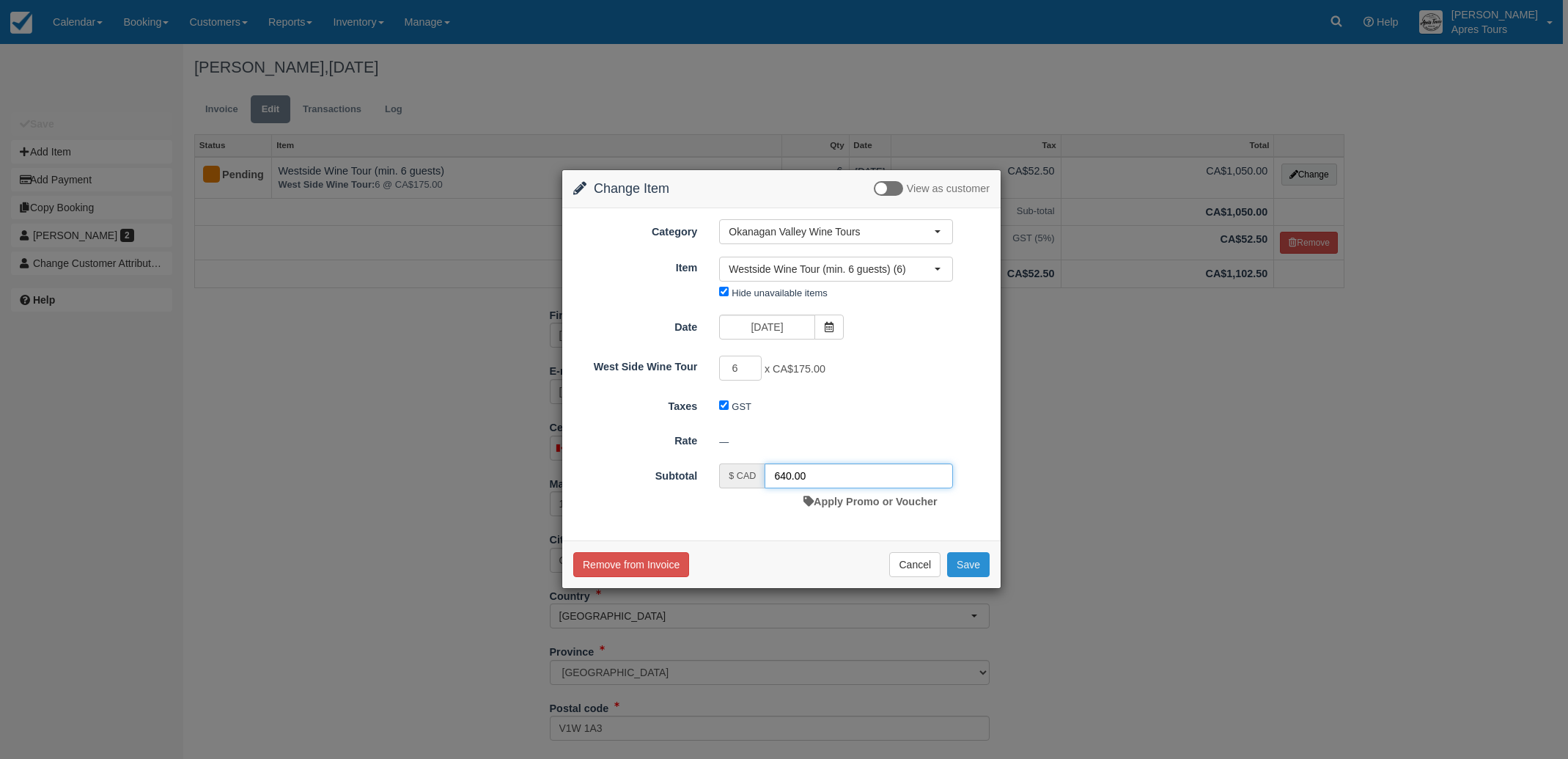
type input "640.00"
click at [979, 560] on button "Save" at bounding box center [968, 565] width 42 height 25
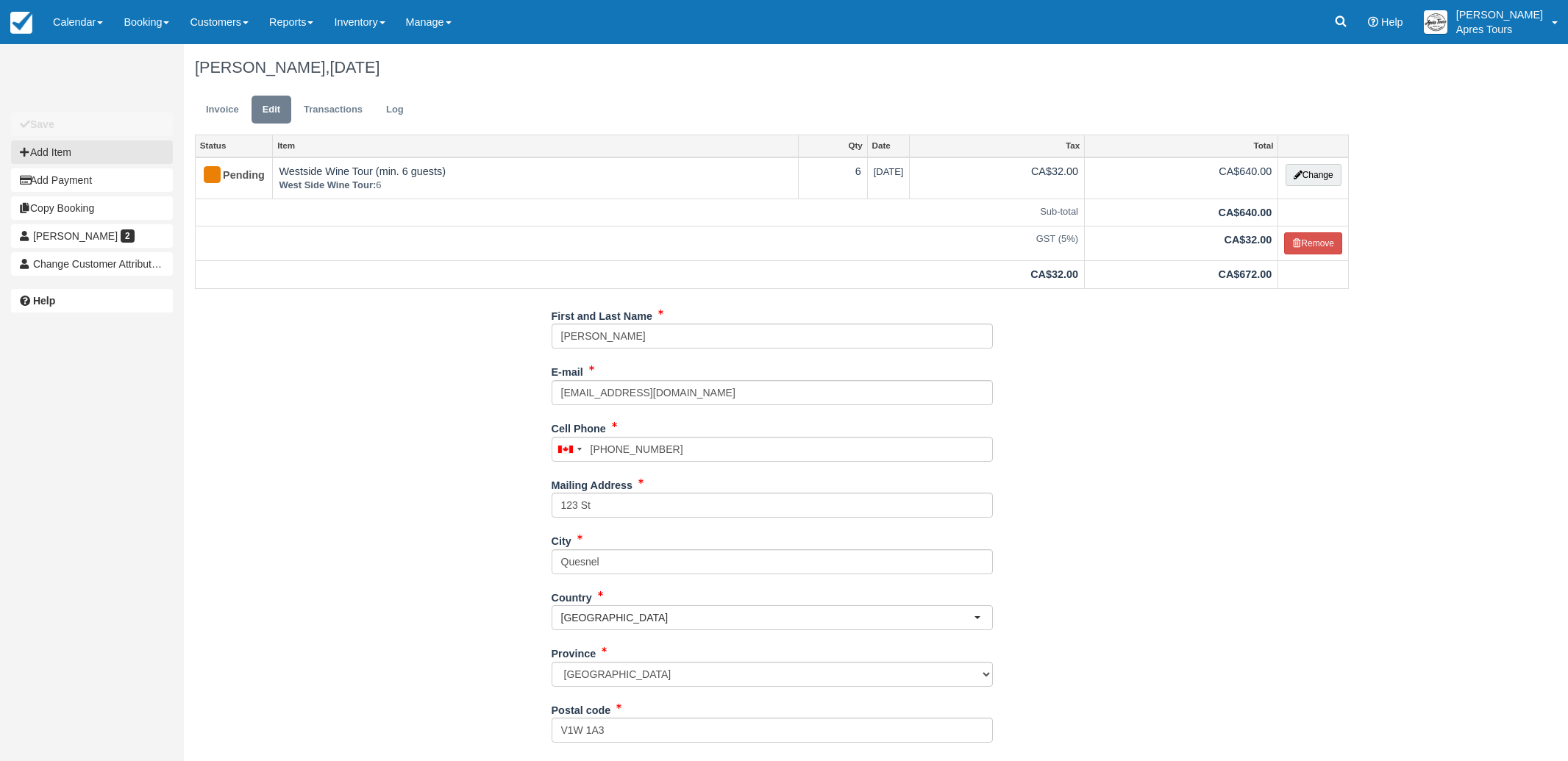
click at [70, 151] on button "Add Item" at bounding box center [91, 152] width 162 height 24
type input "0.00"
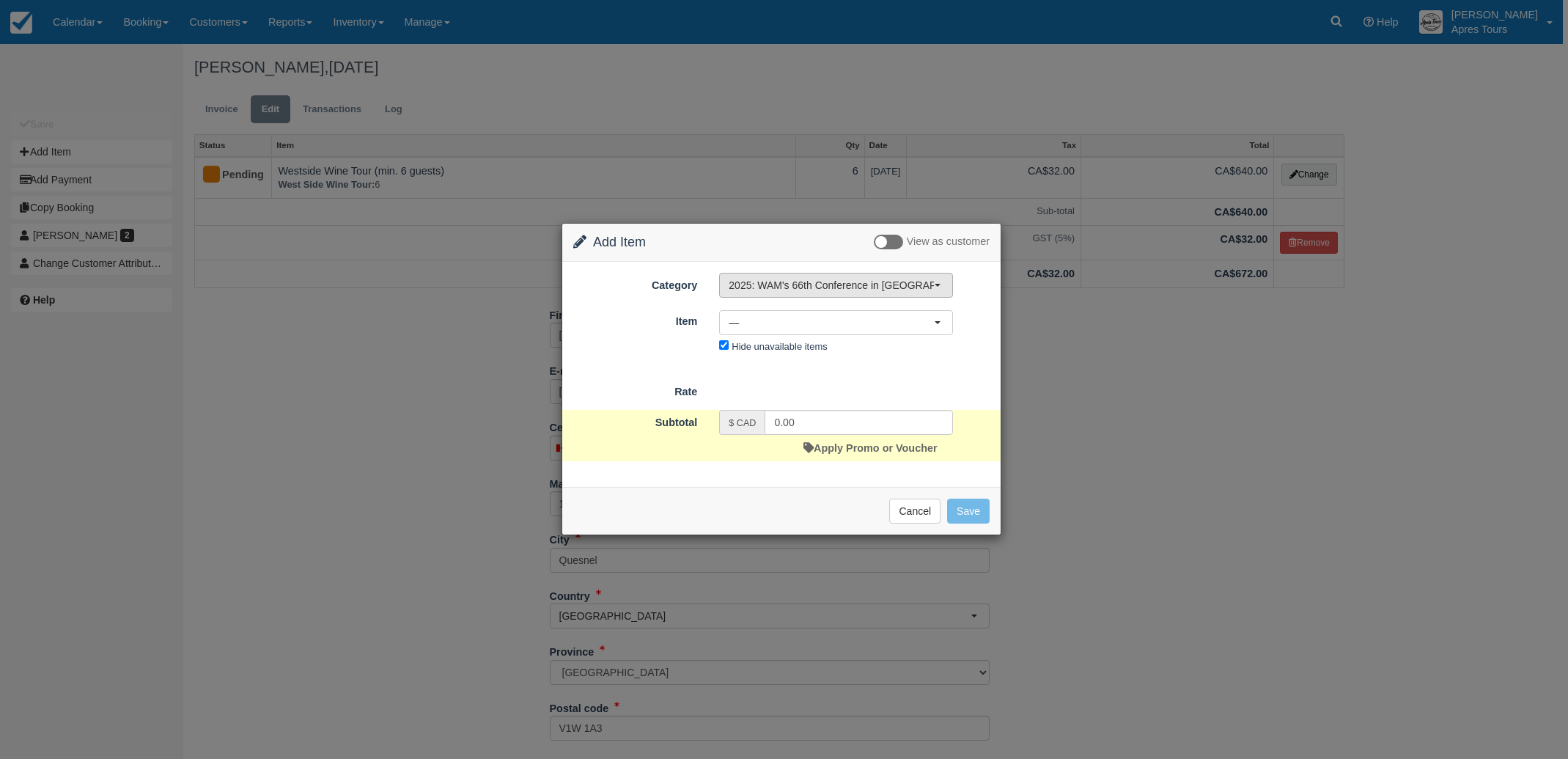
click at [825, 289] on span "2025: WAM's 66th Conference in [GEOGRAPHIC_DATA], [GEOGRAPHIC_DATA]" at bounding box center [831, 285] width 206 height 15
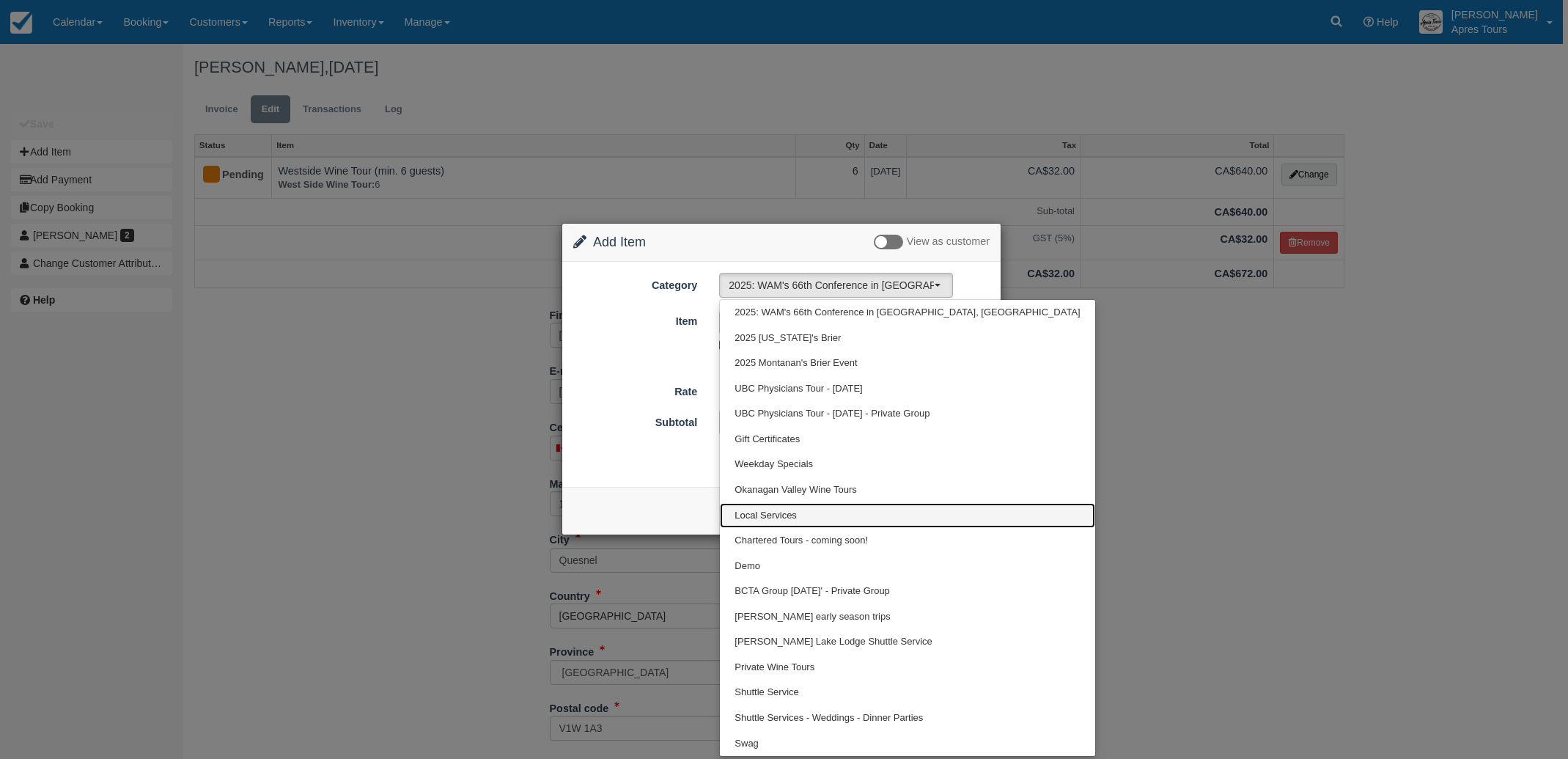
click at [765, 516] on span "Local Services" at bounding box center [765, 516] width 63 height 14
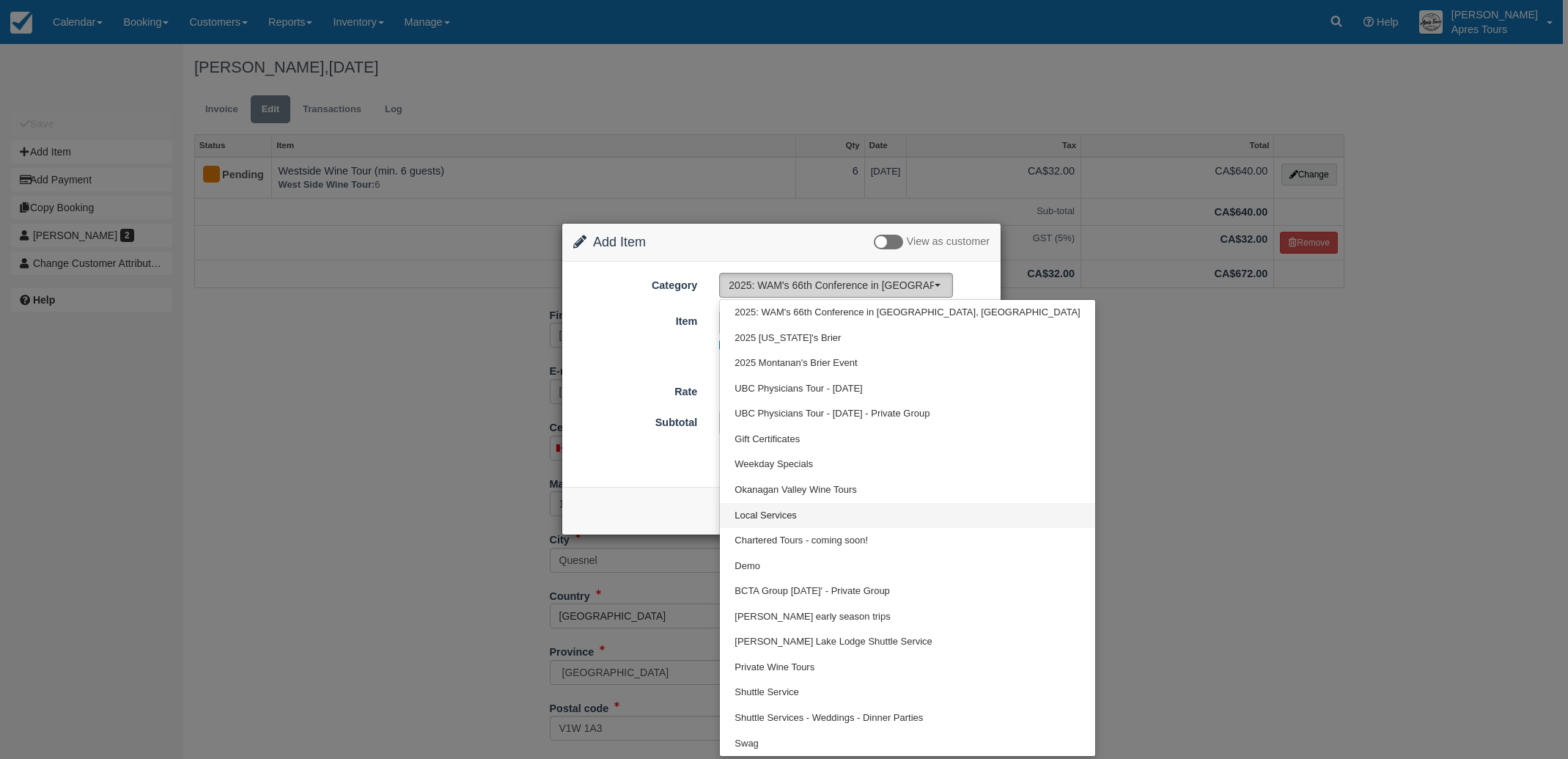
select select "4"
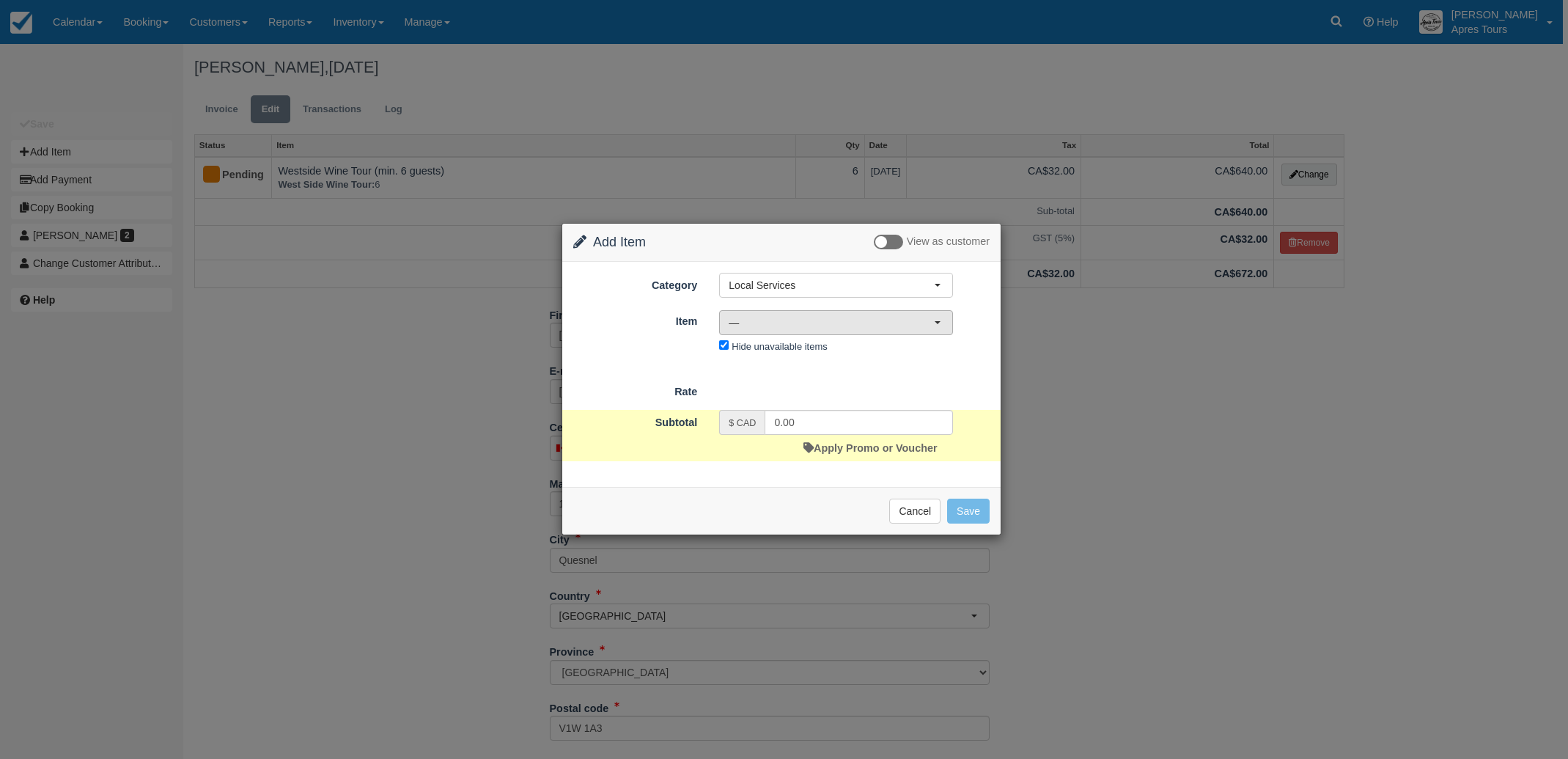
click at [829, 321] on span "—" at bounding box center [831, 322] width 206 height 15
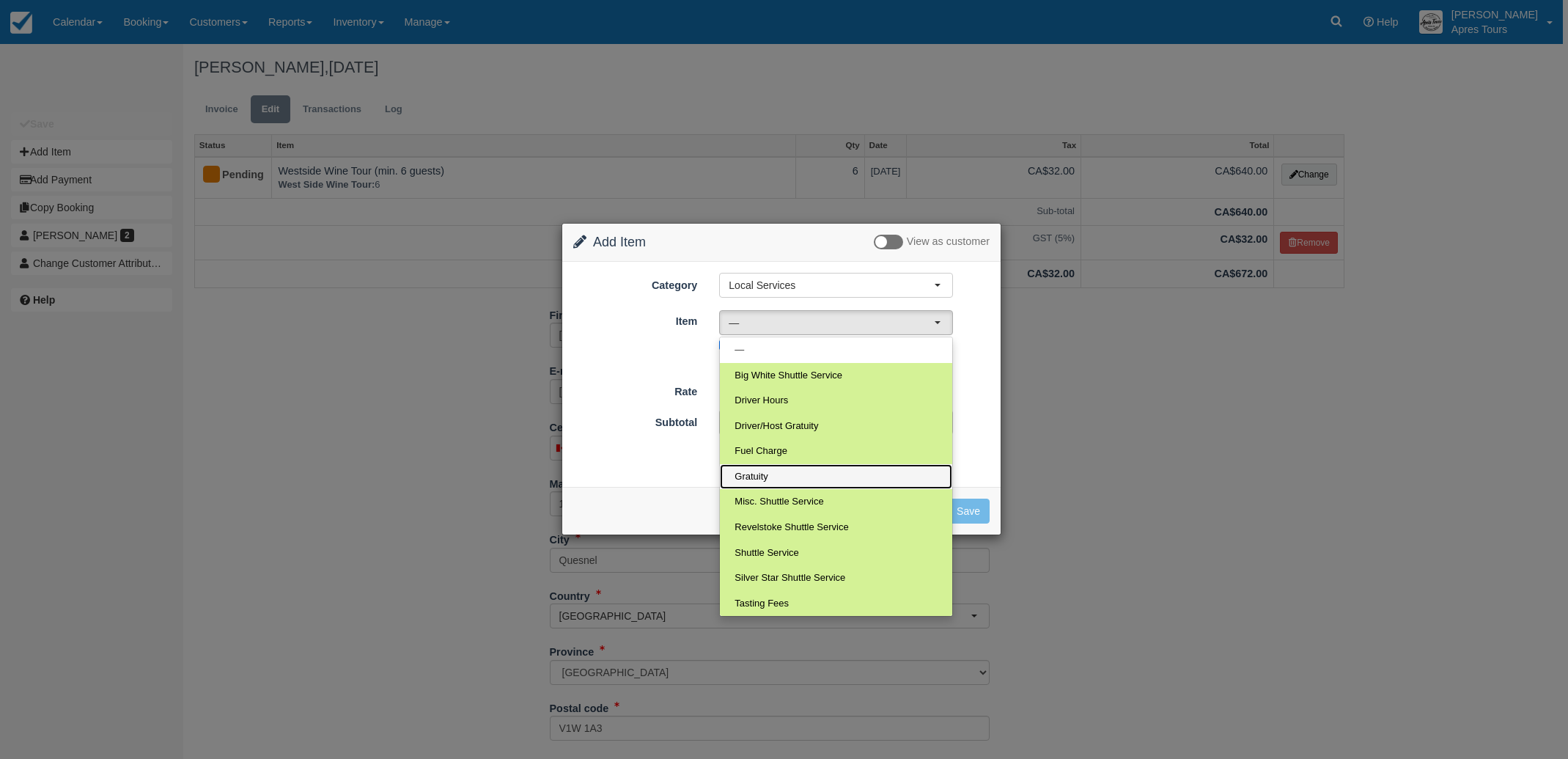
click at [777, 482] on link "Gratuity" at bounding box center [836, 477] width 232 height 26
select select "13"
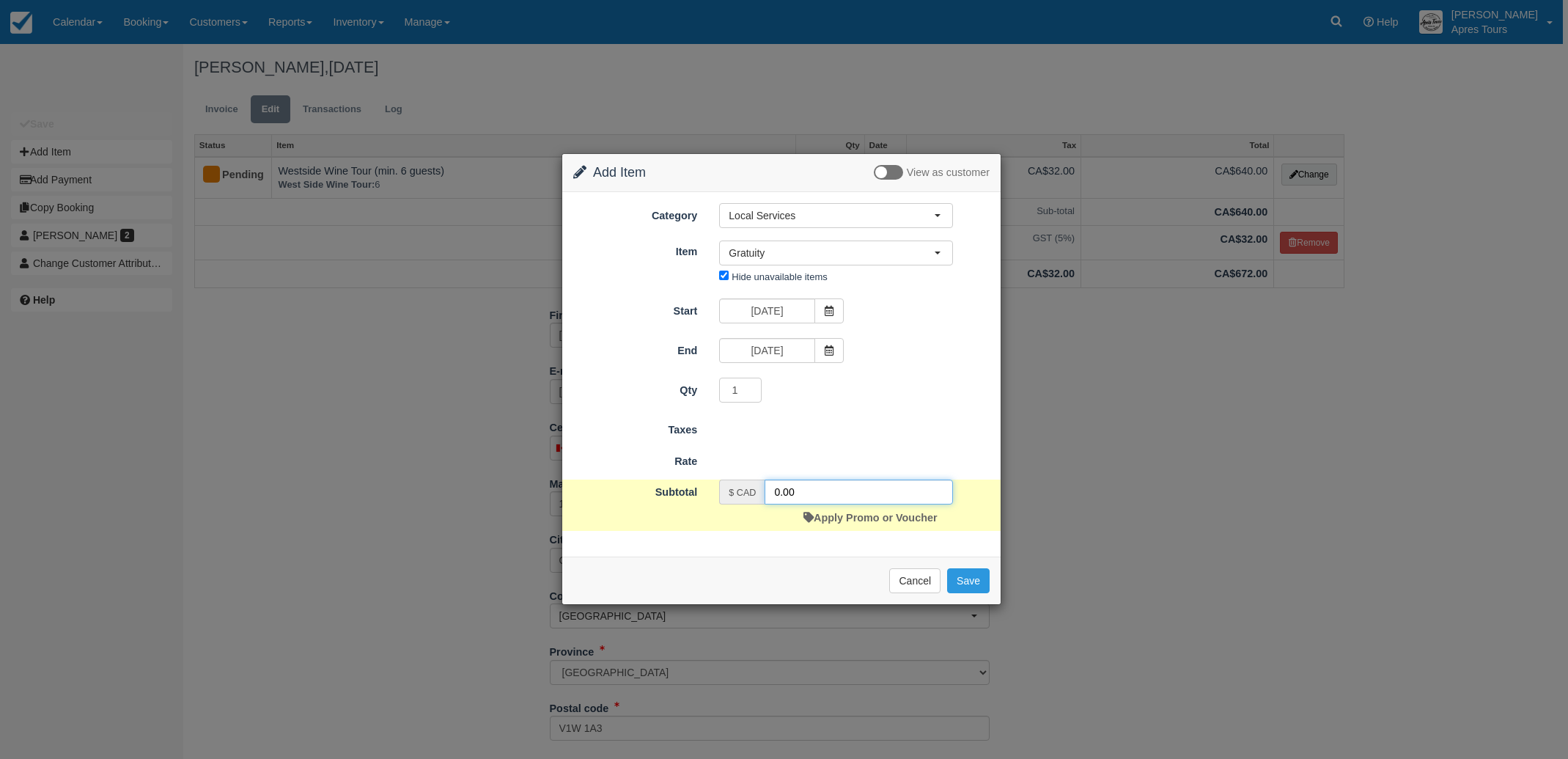
click at [776, 490] on input "0.00" at bounding box center [859, 492] width 189 height 25
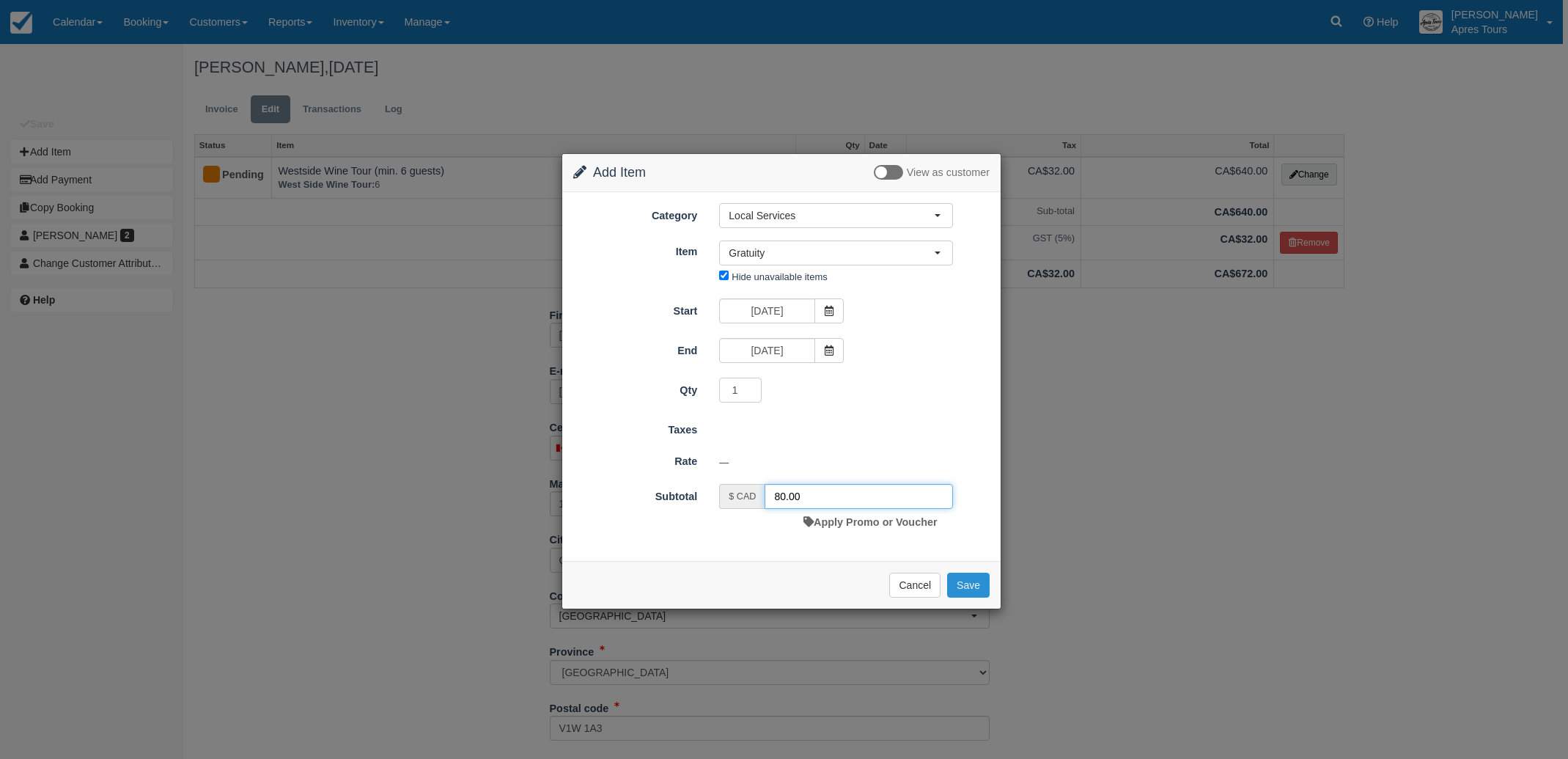
type input "80.00"
click at [966, 585] on button "Save" at bounding box center [968, 585] width 42 height 25
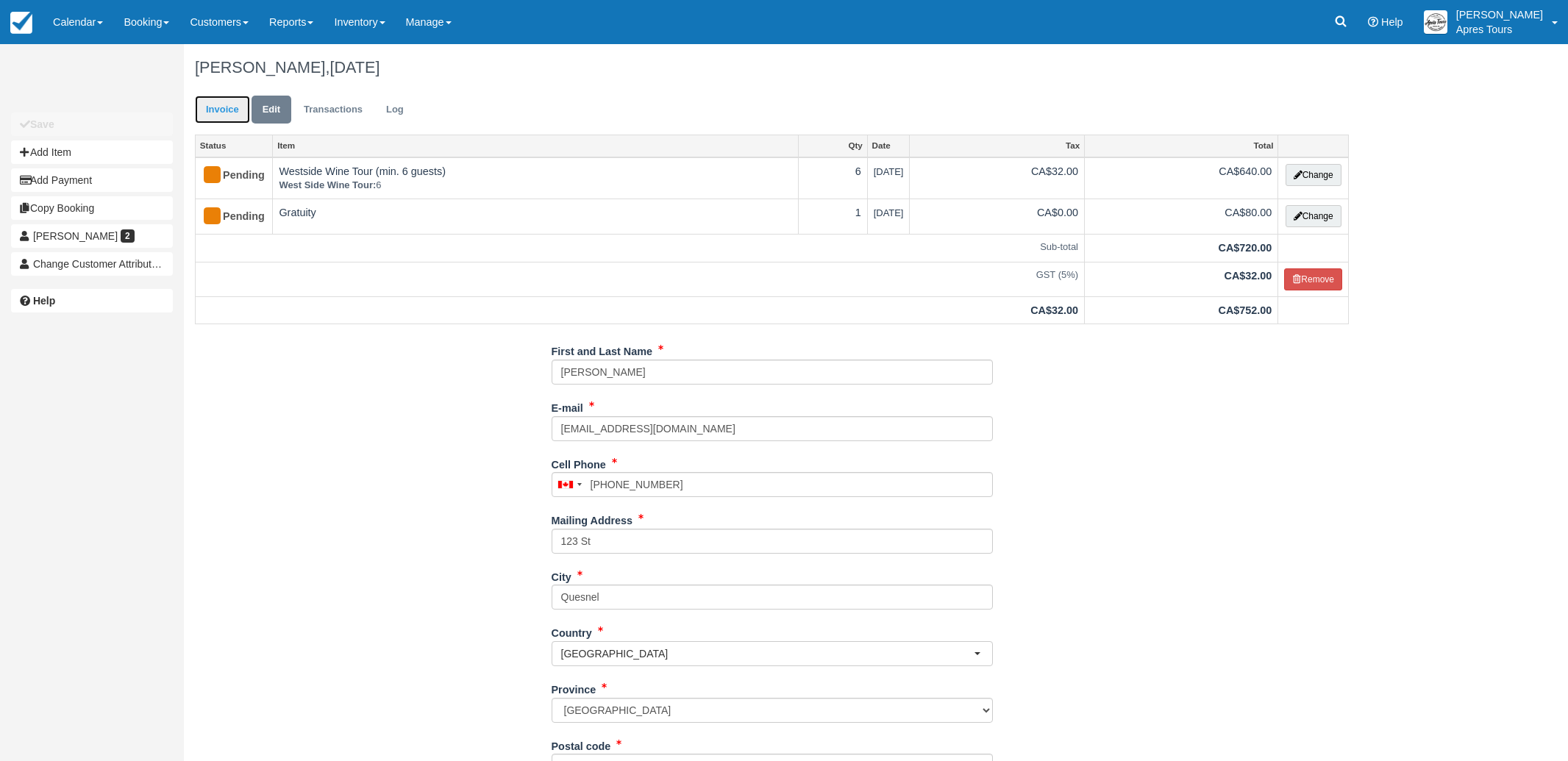
click at [224, 110] on link "Invoice" at bounding box center [222, 110] width 55 height 28
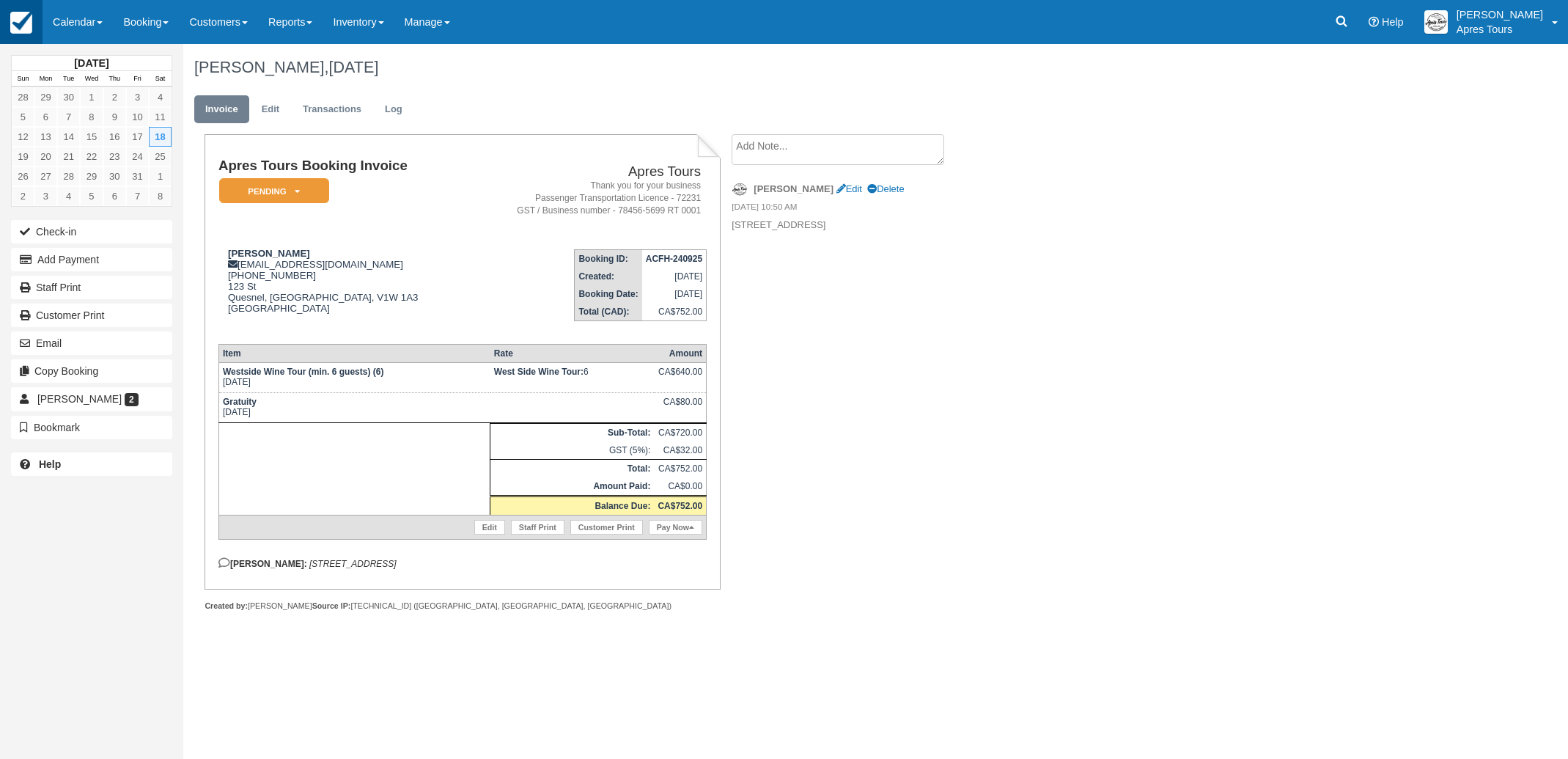
click at [21, 24] on img at bounding box center [21, 22] width 22 height 22
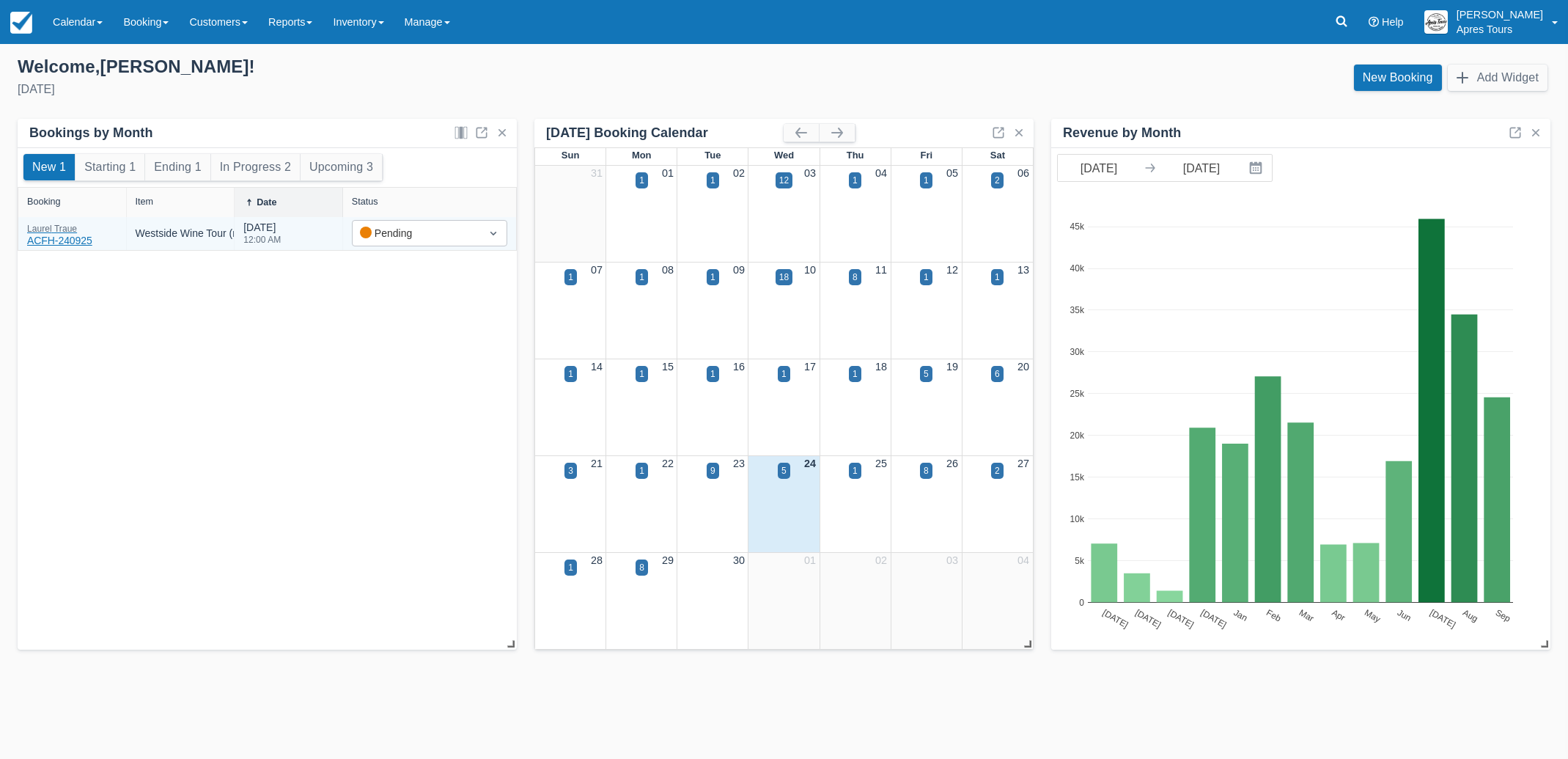
click at [41, 229] on div "Laurel Traue" at bounding box center [60, 229] width 65 height 9
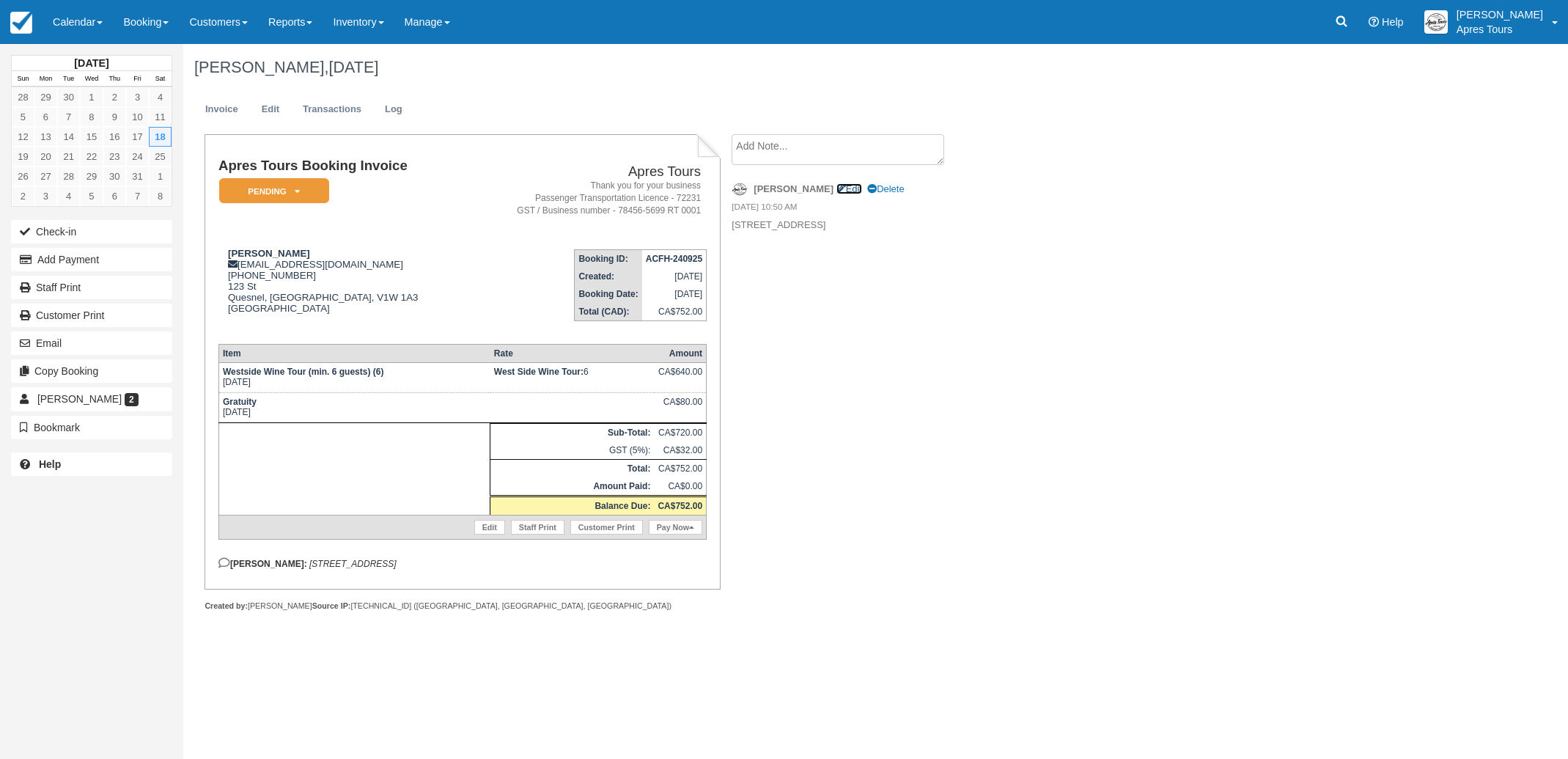
click at [837, 185] on link "Edit" at bounding box center [849, 189] width 26 height 11
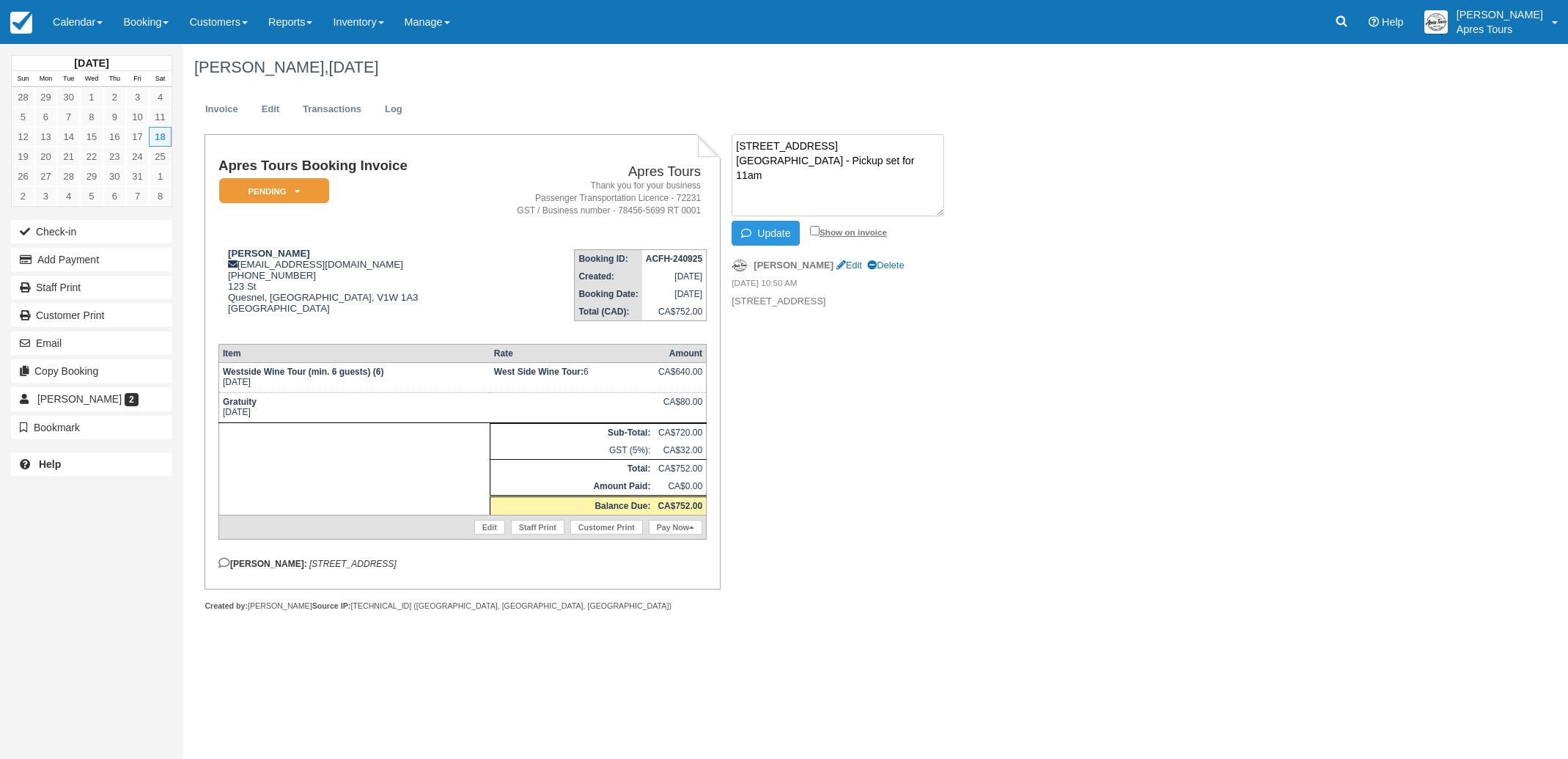
type textarea "[STREET_ADDRESS][GEOGRAPHIC_DATA] - Pickup set for 11am"
click at [816, 232] on input "Show on invoice" at bounding box center [814, 230] width 10 height 10
checkbox input "true"
click at [784, 233] on button "Update" at bounding box center [765, 233] width 68 height 25
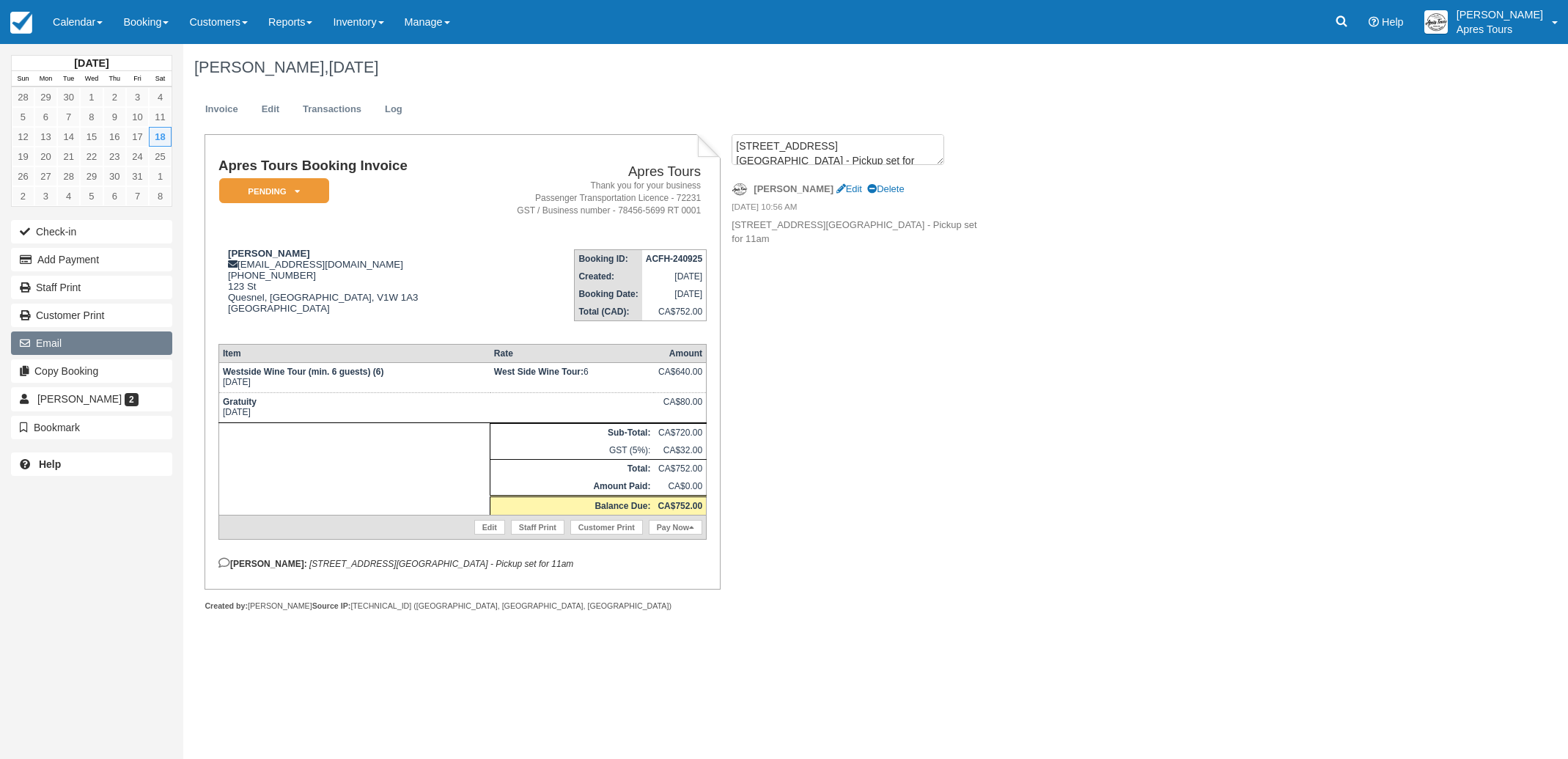
click at [58, 343] on button "Email" at bounding box center [91, 343] width 161 height 24
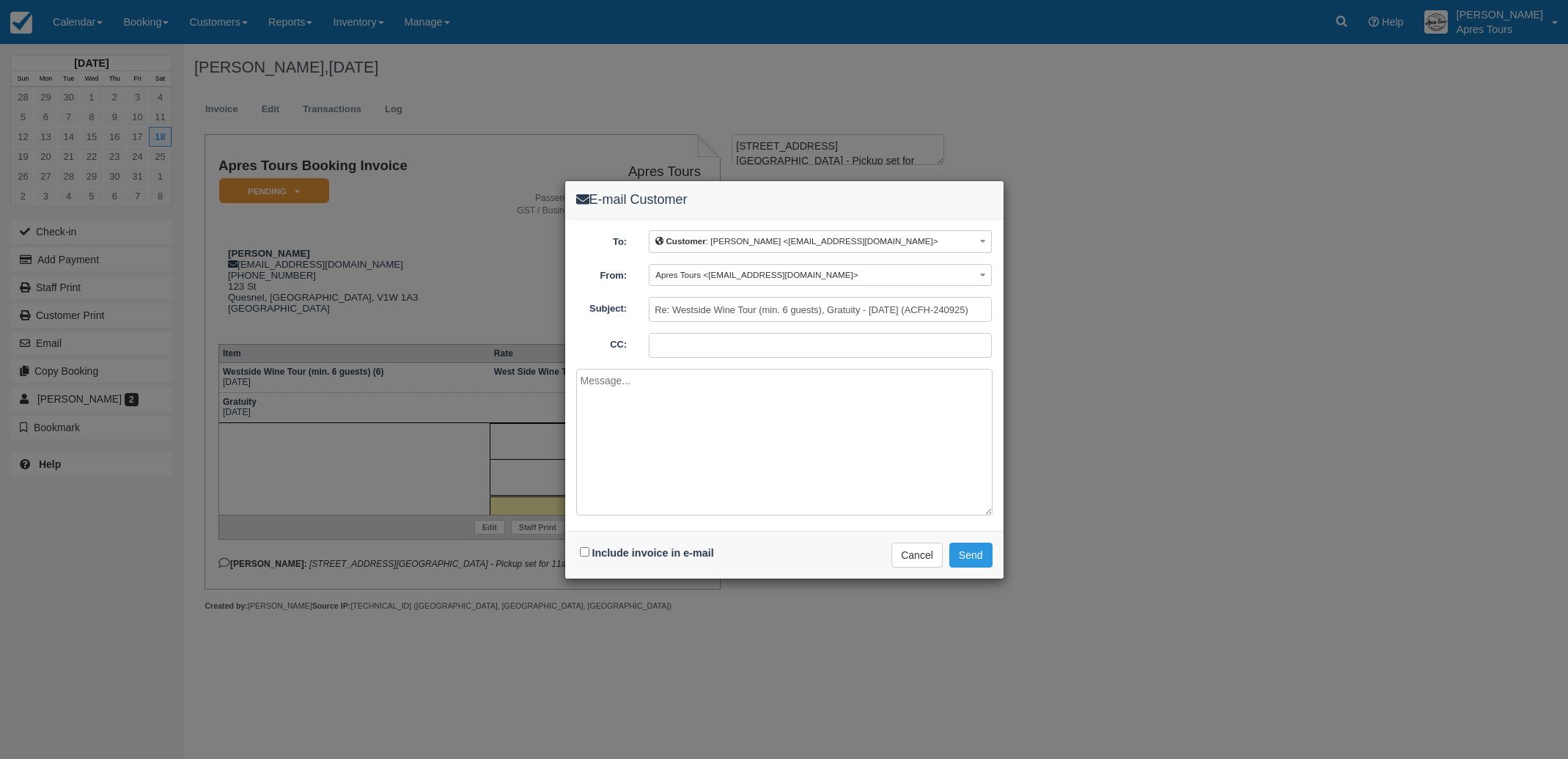
click at [692, 343] on input "CC:" at bounding box center [820, 345] width 343 height 25
type input "info@aprestours.com"
click at [583, 552] on input "Include invoice in e-mail" at bounding box center [584, 552] width 10 height 10
checkbox input "true"
click at [675, 387] on textarea at bounding box center [784, 442] width 416 height 147
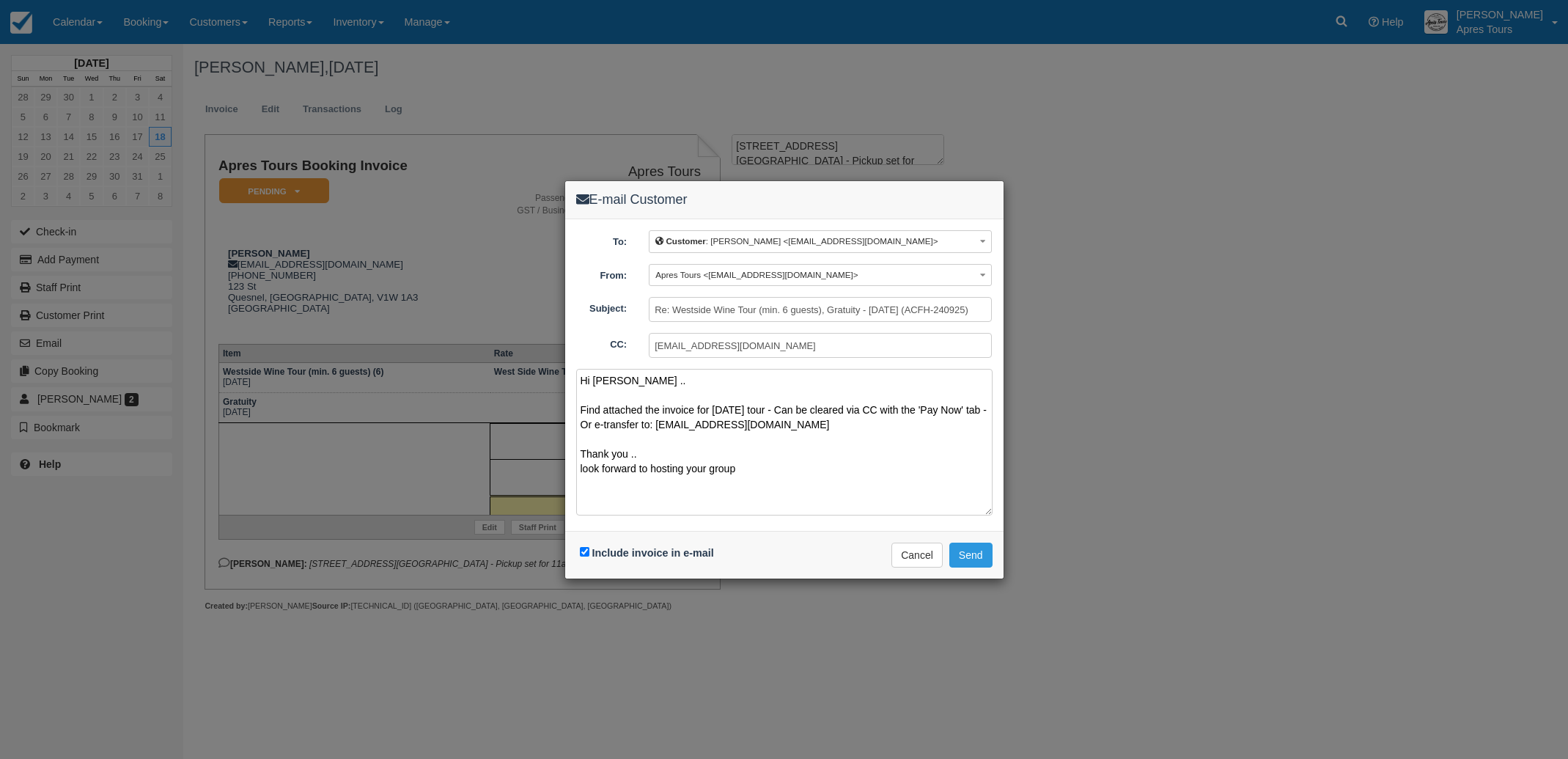
drag, startPoint x: 584, startPoint y: 465, endPoint x: 595, endPoint y: 464, distance: 11.0
click at [584, 465] on textarea "Hi Laurel .. Find attached the invoice for Sat Oct 18th tour - Can be cleared v…" at bounding box center [784, 442] width 416 height 147
click at [748, 467] on textarea "Hi Laurel .. Find attached the invoice for Sat Oct 18th tour - Can be cleared v…" at bounding box center [784, 442] width 416 height 147
click at [784, 407] on textarea "Hi Laurel .. Find attached the invoice for Sat Oct 18th tour - Can be cleared v…" at bounding box center [784, 442] width 416 height 147
type textarea "Hi Laurel .. Find attached the invoice for Sat Oct 18th - Can be cleared via CC…"
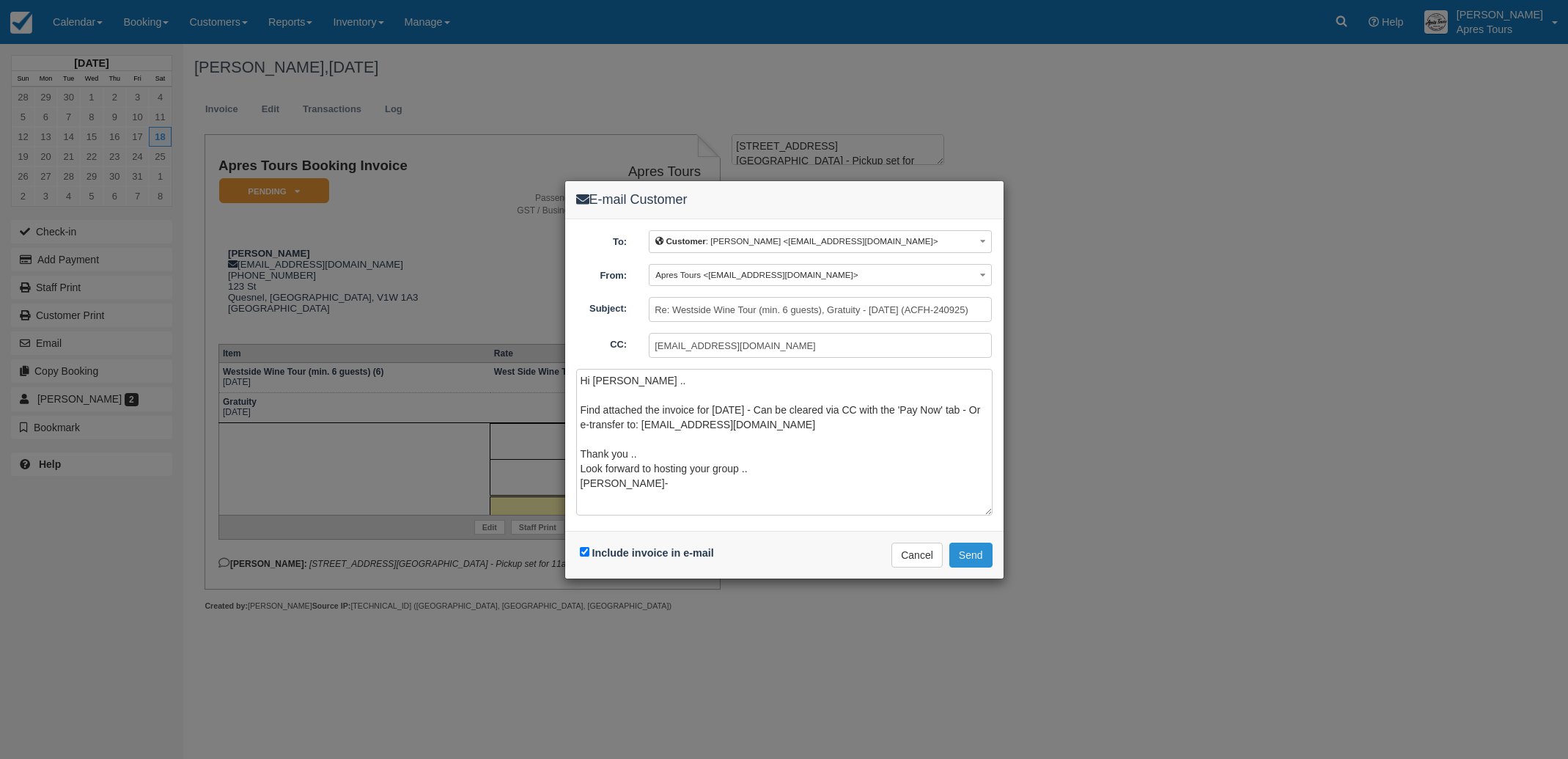
click at [972, 562] on button "Send" at bounding box center [971, 555] width 43 height 25
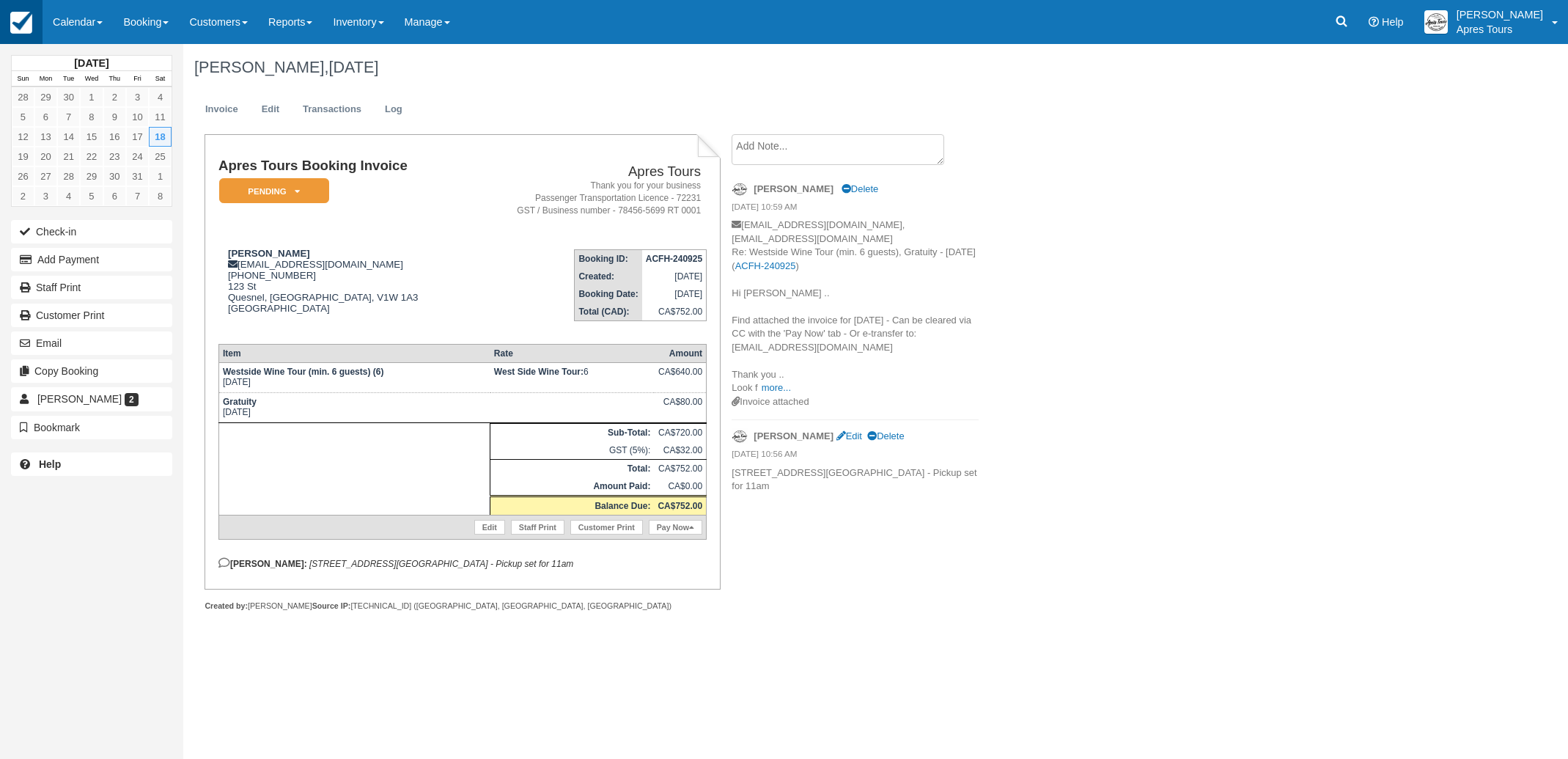
click at [11, 18] on img at bounding box center [21, 22] width 22 height 22
